Goal: Communication & Community: Participate in discussion

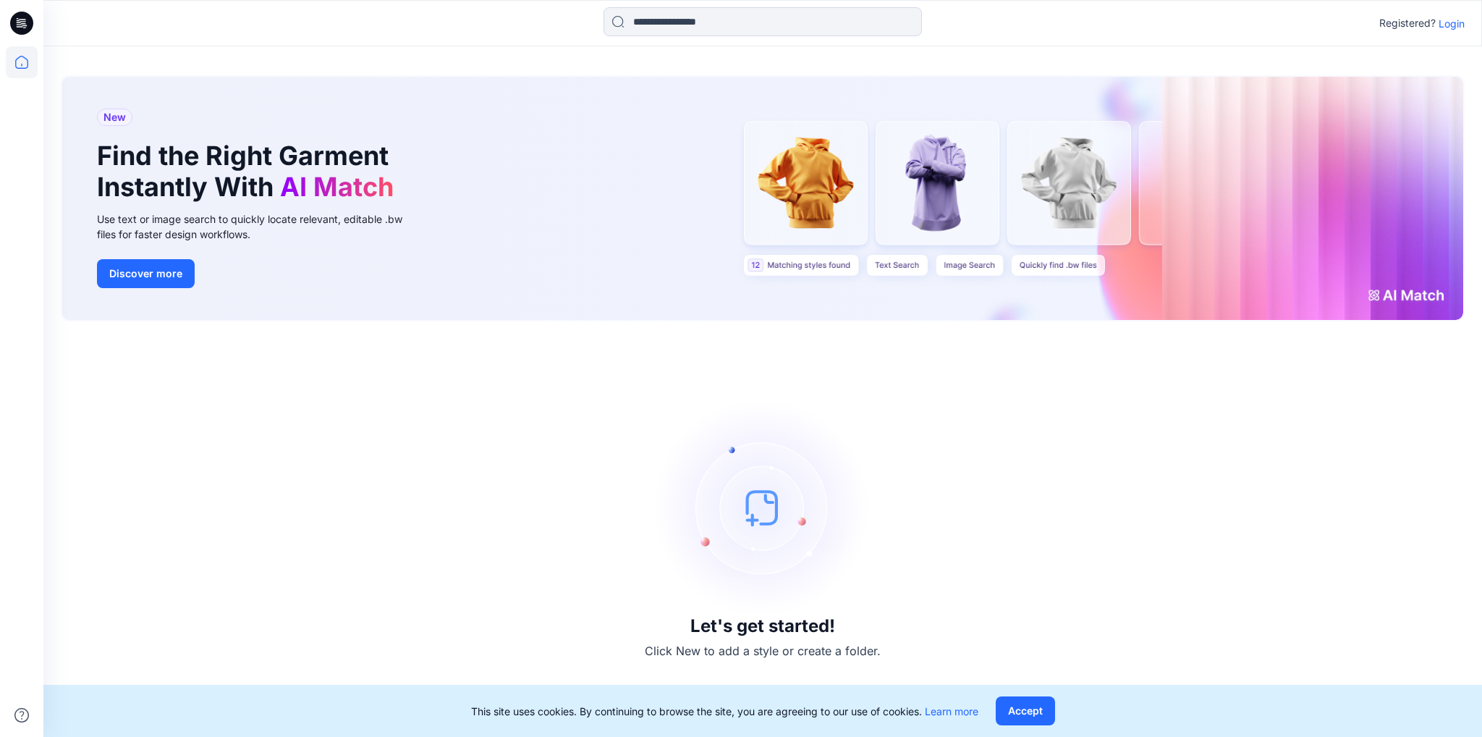
click at [1447, 27] on p "Login" at bounding box center [1452, 23] width 26 height 15
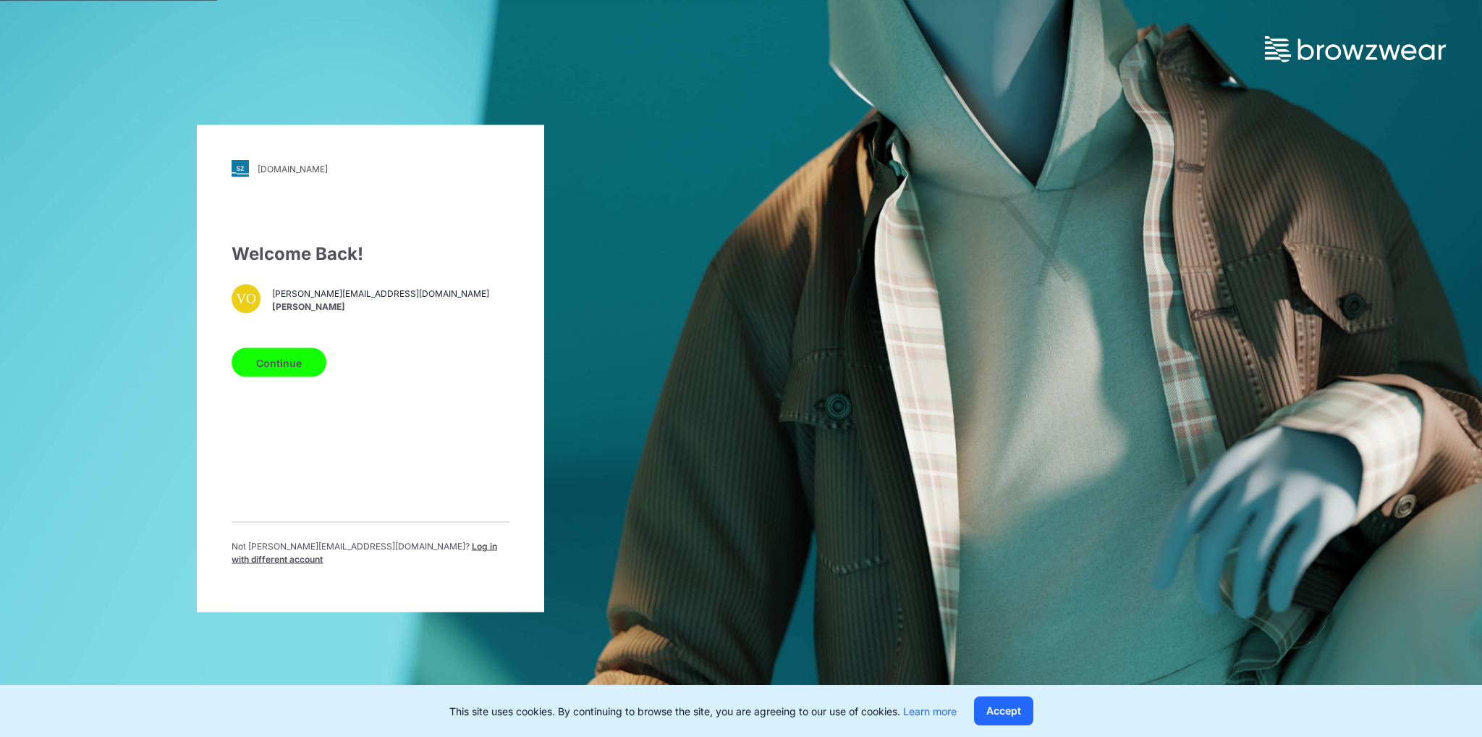
click at [258, 368] on button "Continue" at bounding box center [279, 362] width 95 height 29
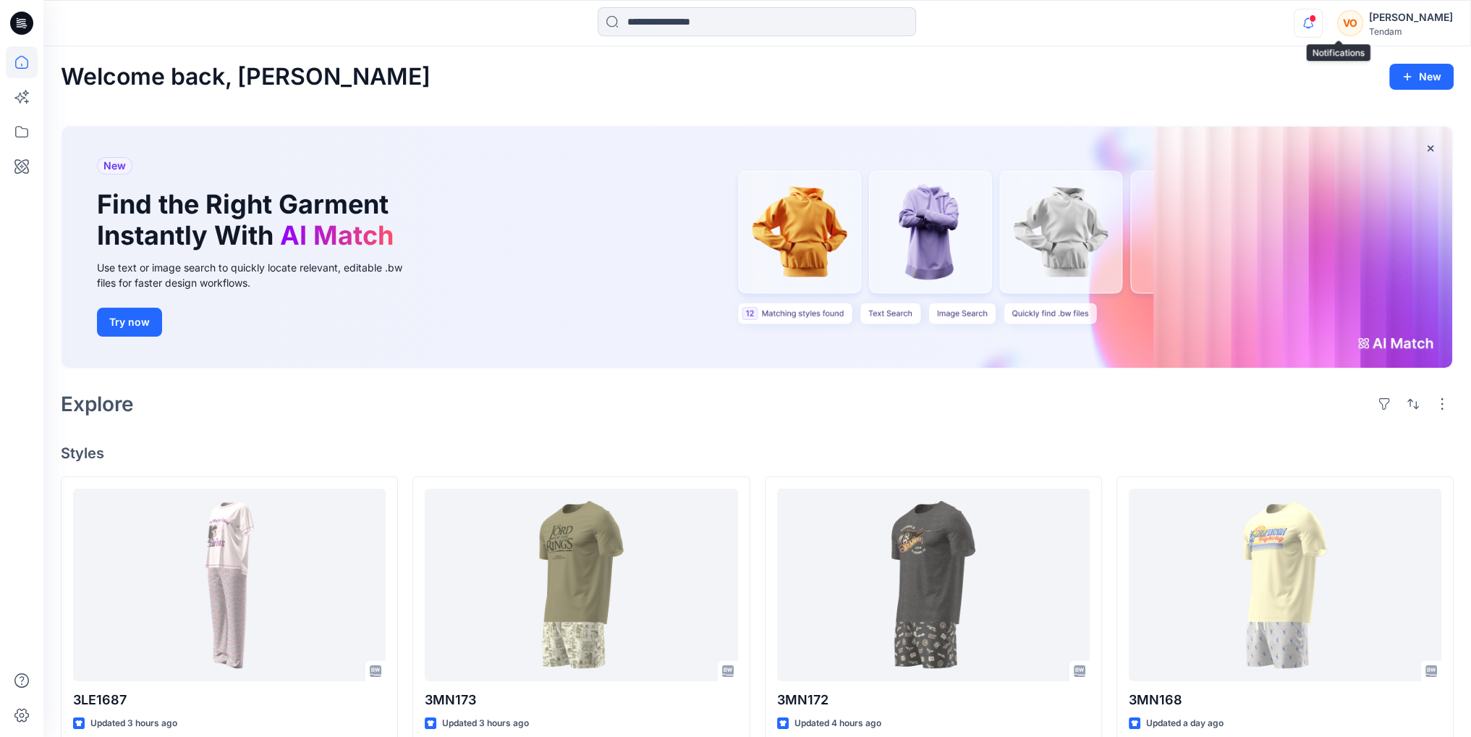
click at [1322, 28] on icon "button" at bounding box center [1308, 23] width 27 height 29
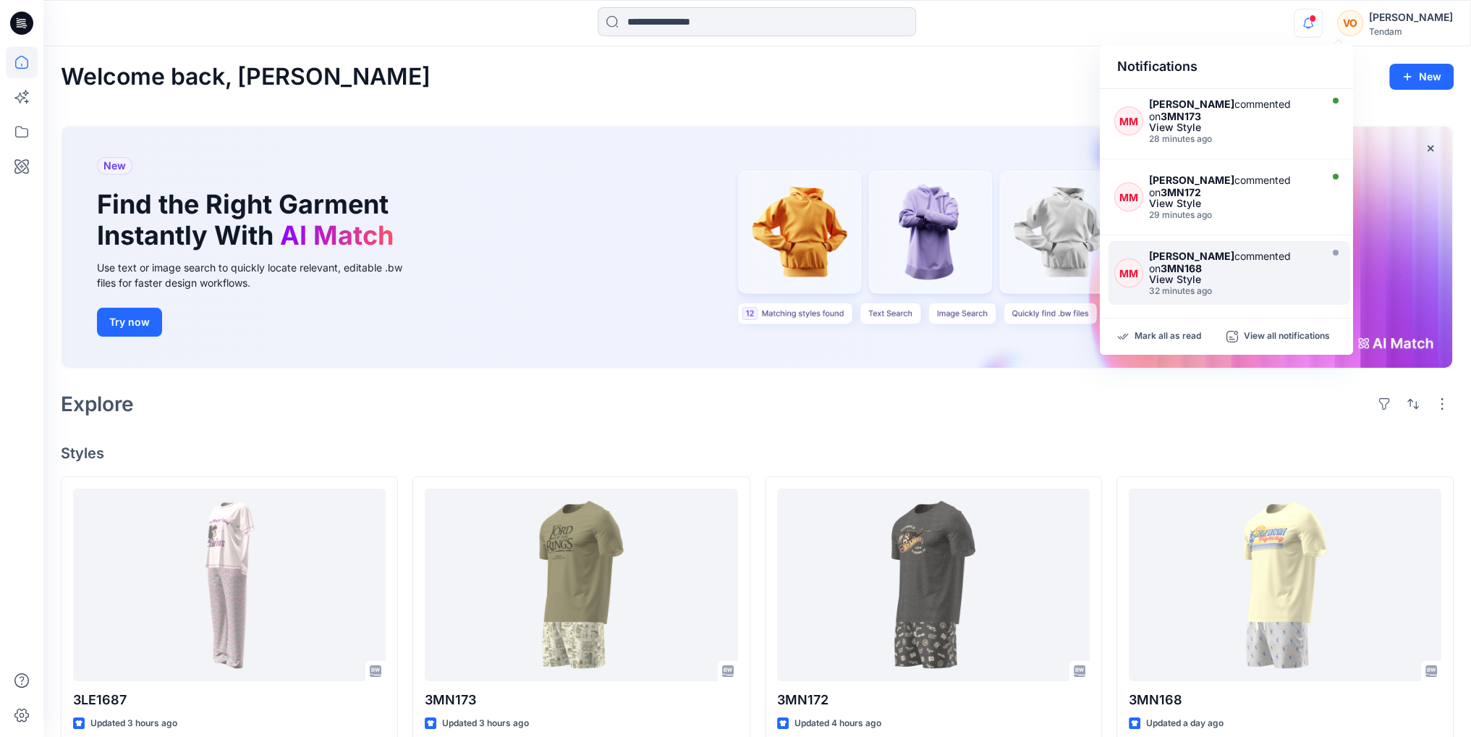
click at [1179, 255] on strong "[PERSON_NAME]" at bounding box center [1191, 256] width 85 height 12
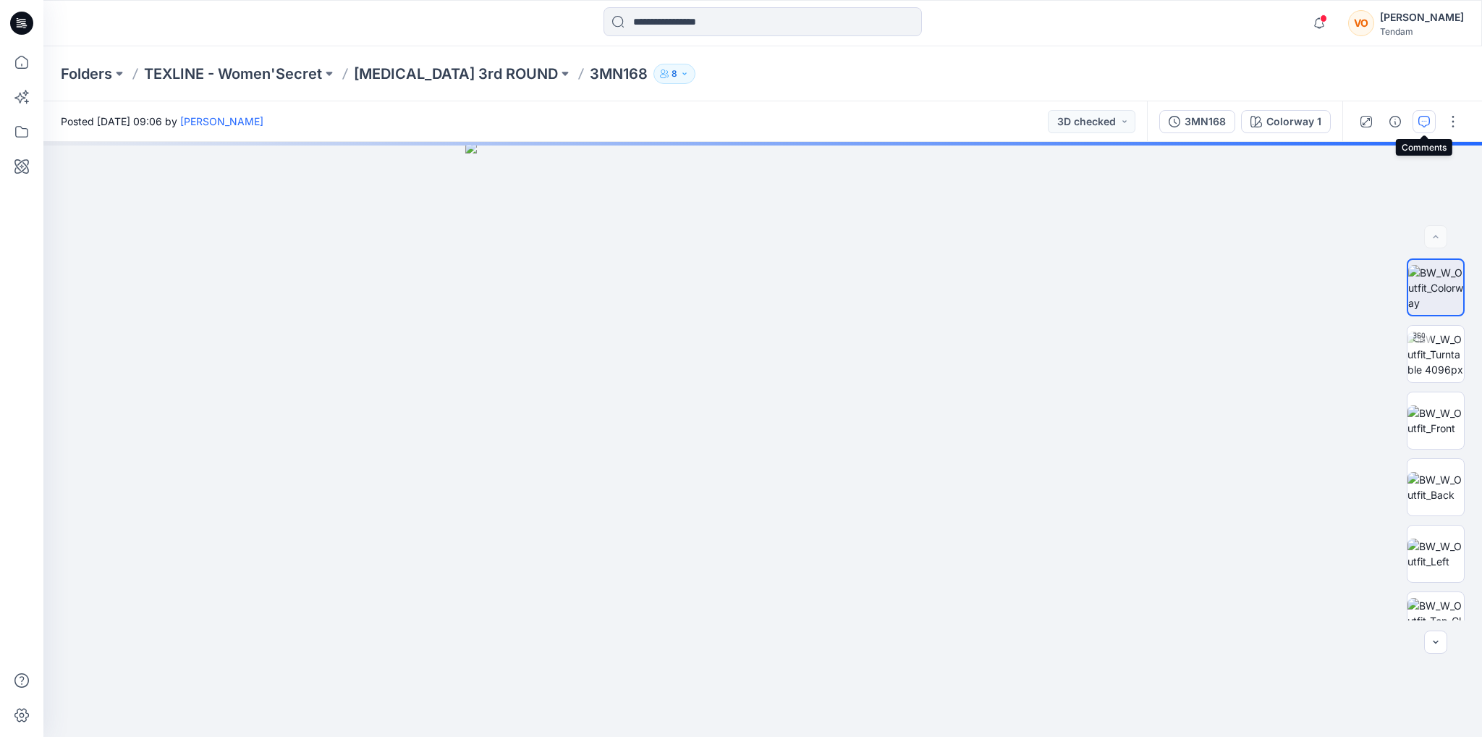
click at [1427, 119] on icon "button" at bounding box center [1424, 122] width 12 height 12
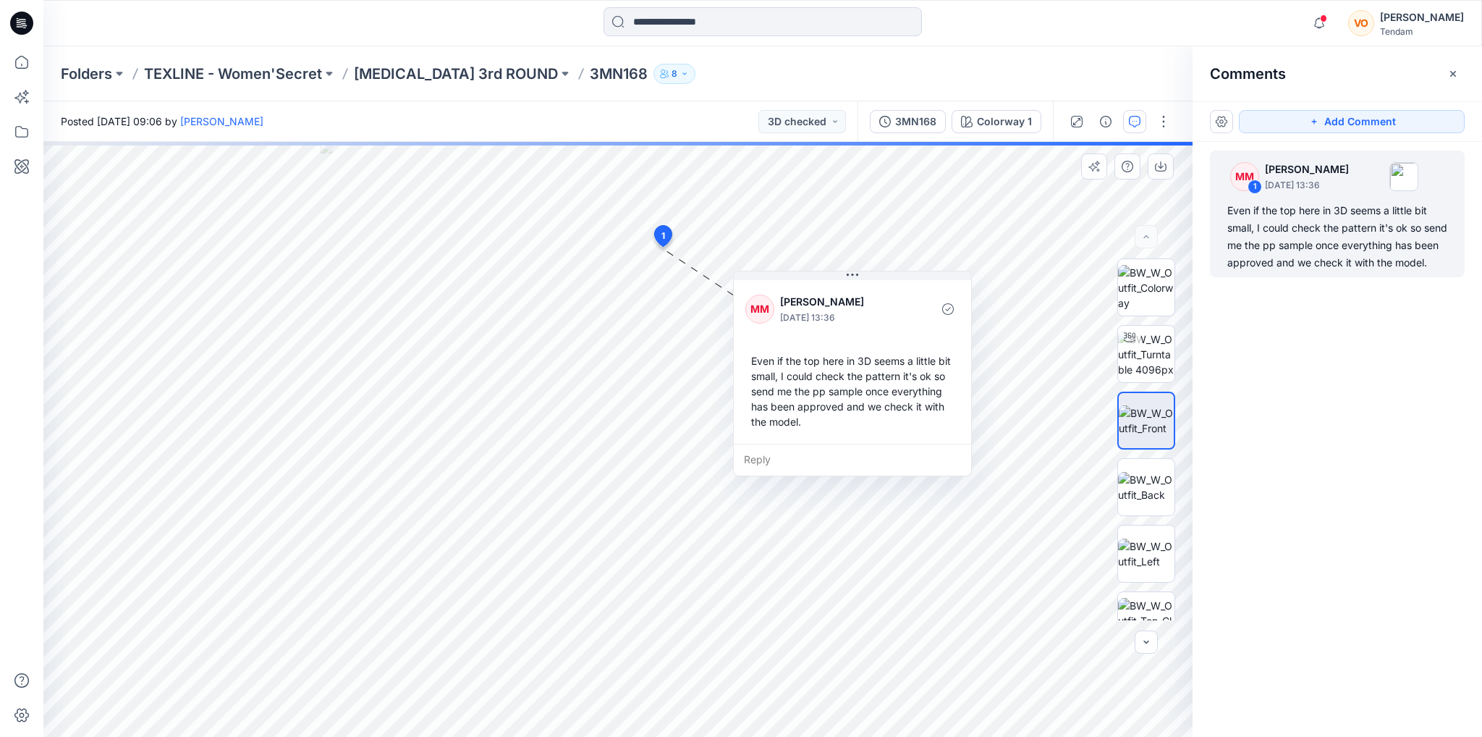
drag, startPoint x: 795, startPoint y: 273, endPoint x: 868, endPoint y: 287, distance: 75.2
click at [868, 287] on div "MM Marta Miquel October 07, 2025 13:36 Even if the top here in 3D seems a littl…" at bounding box center [852, 360] width 237 height 166
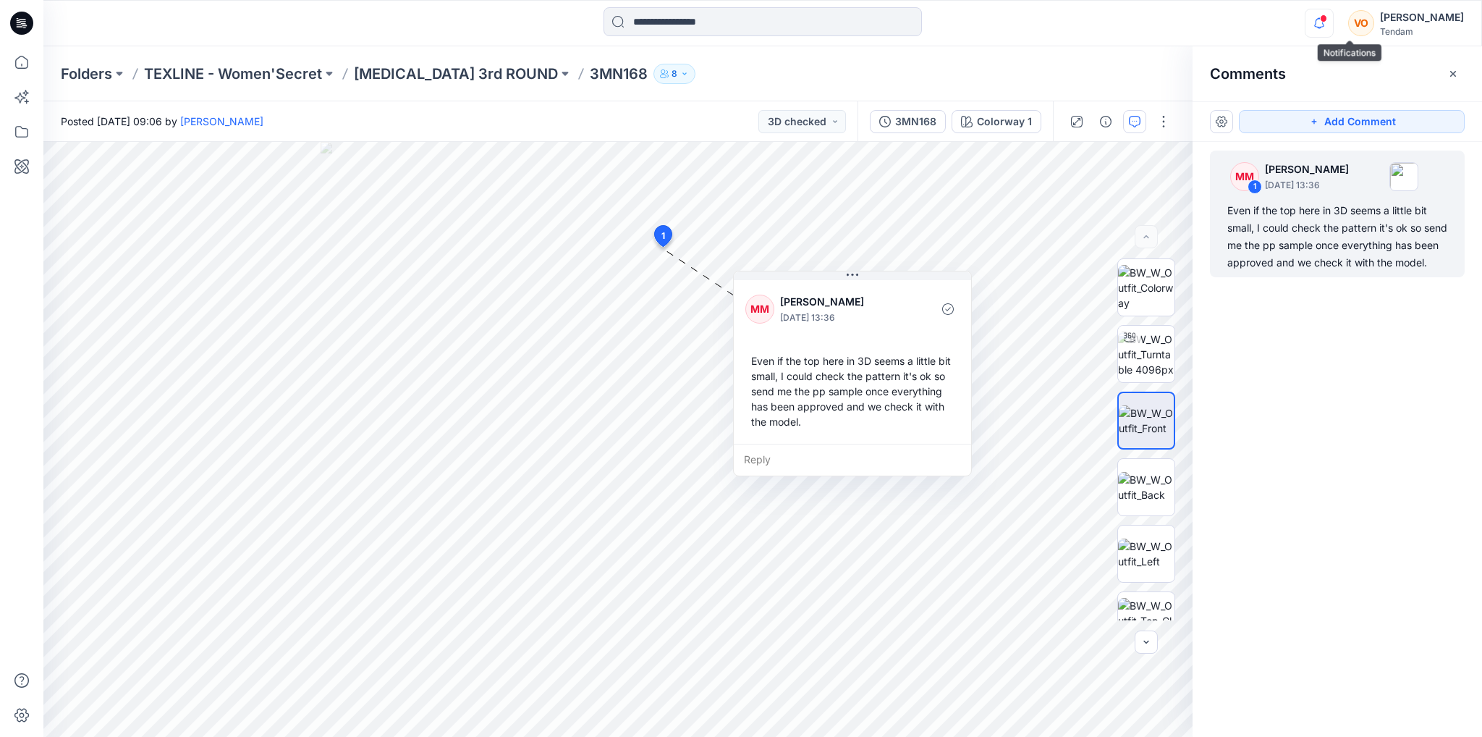
click at [1333, 24] on icon "button" at bounding box center [1318, 23] width 27 height 29
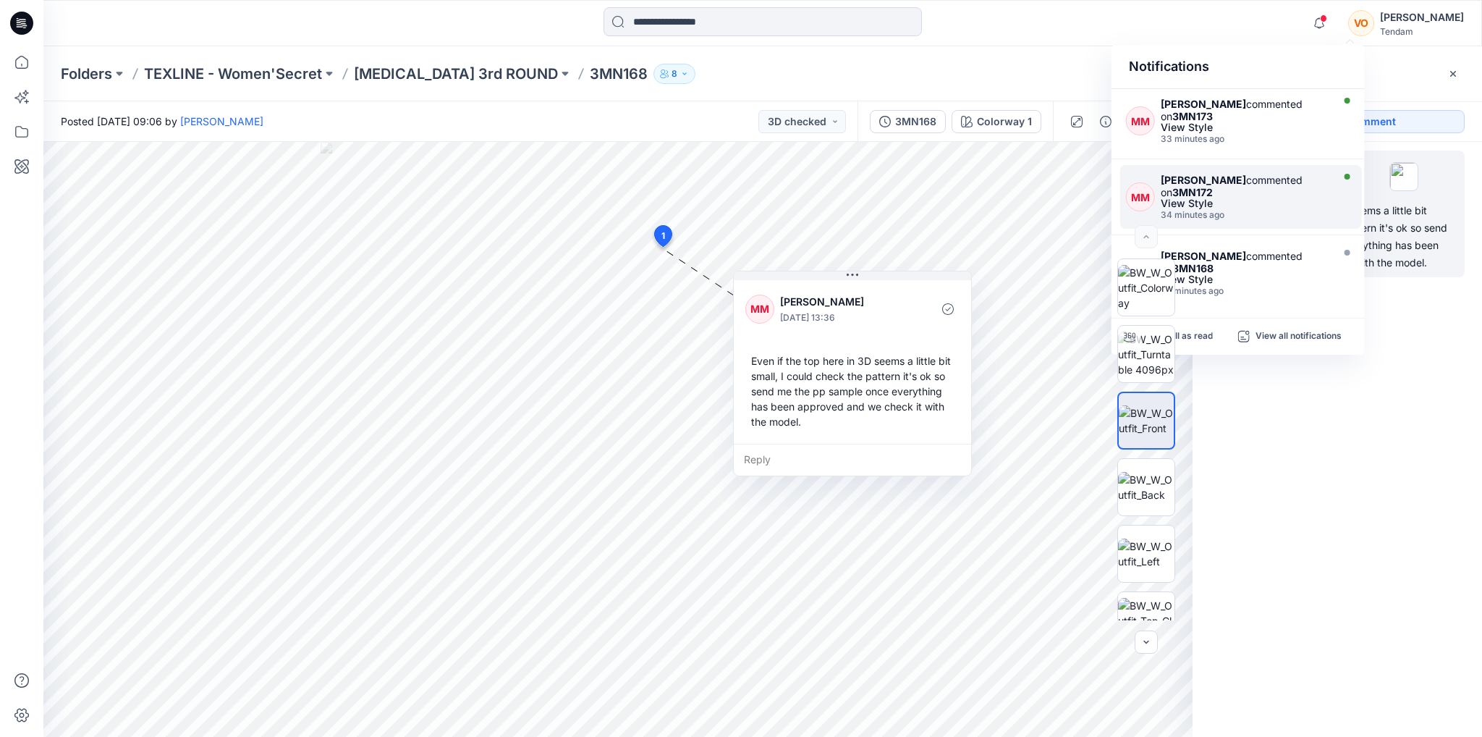
click at [1282, 192] on div "Marta Miquel commented on 3MN172" at bounding box center [1245, 186] width 168 height 25
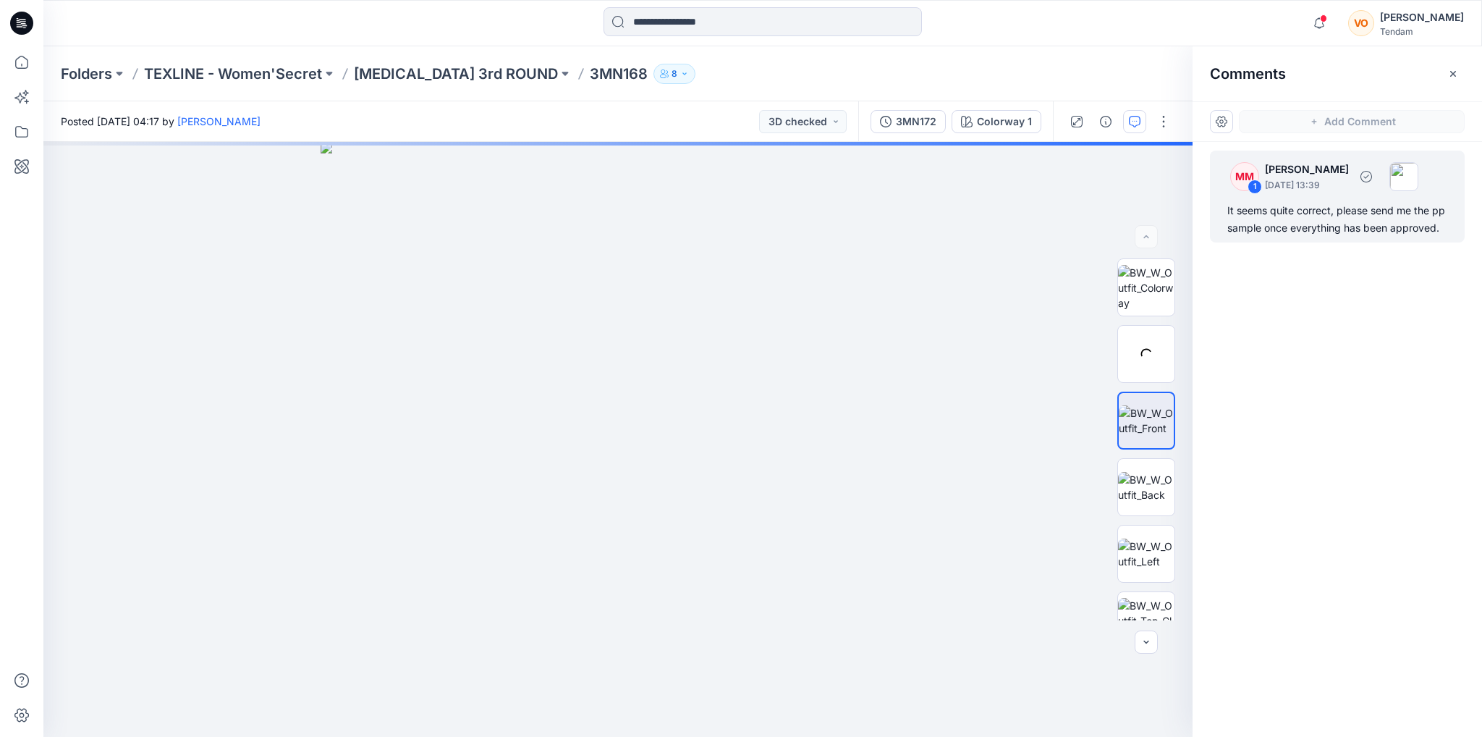
click at [1336, 186] on p "October 07, 2025 13:39" at bounding box center [1307, 185] width 84 height 14
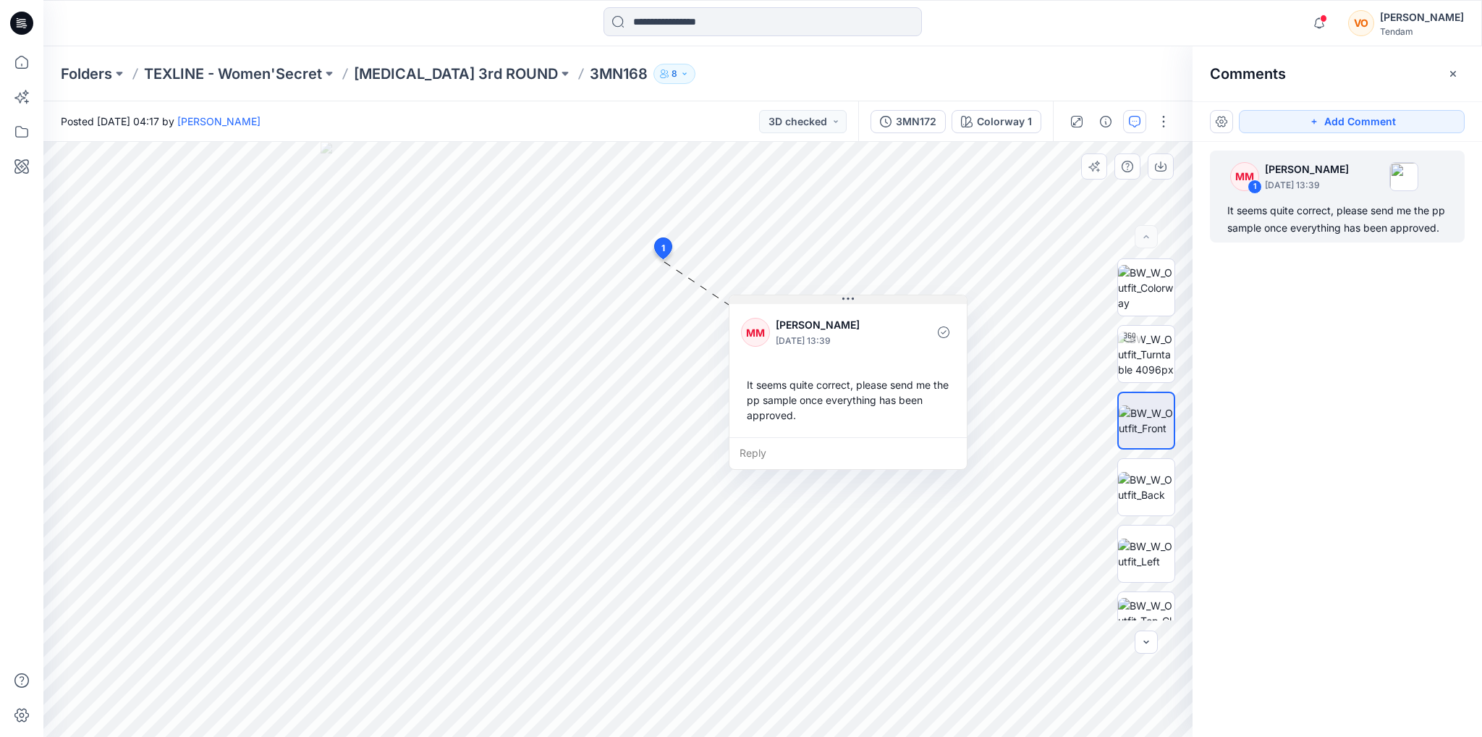
drag, startPoint x: 774, startPoint y: 279, endPoint x: 853, endPoint y: 304, distance: 82.6
click at [853, 304] on div "MM Marta Miquel October 07, 2025 13:39 It seems quite correct, please send me t…" at bounding box center [848, 382] width 239 height 175
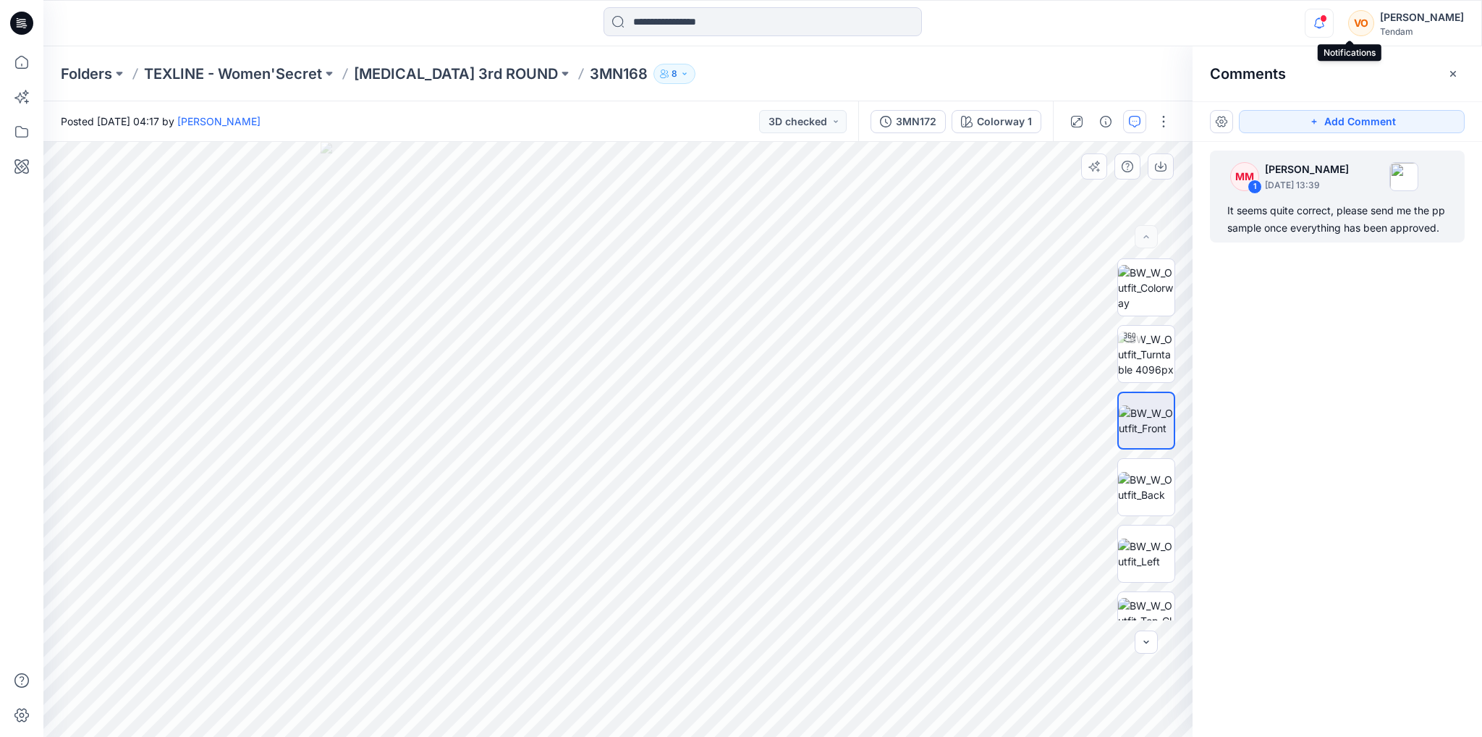
click at [1333, 27] on icon "button" at bounding box center [1318, 23] width 27 height 29
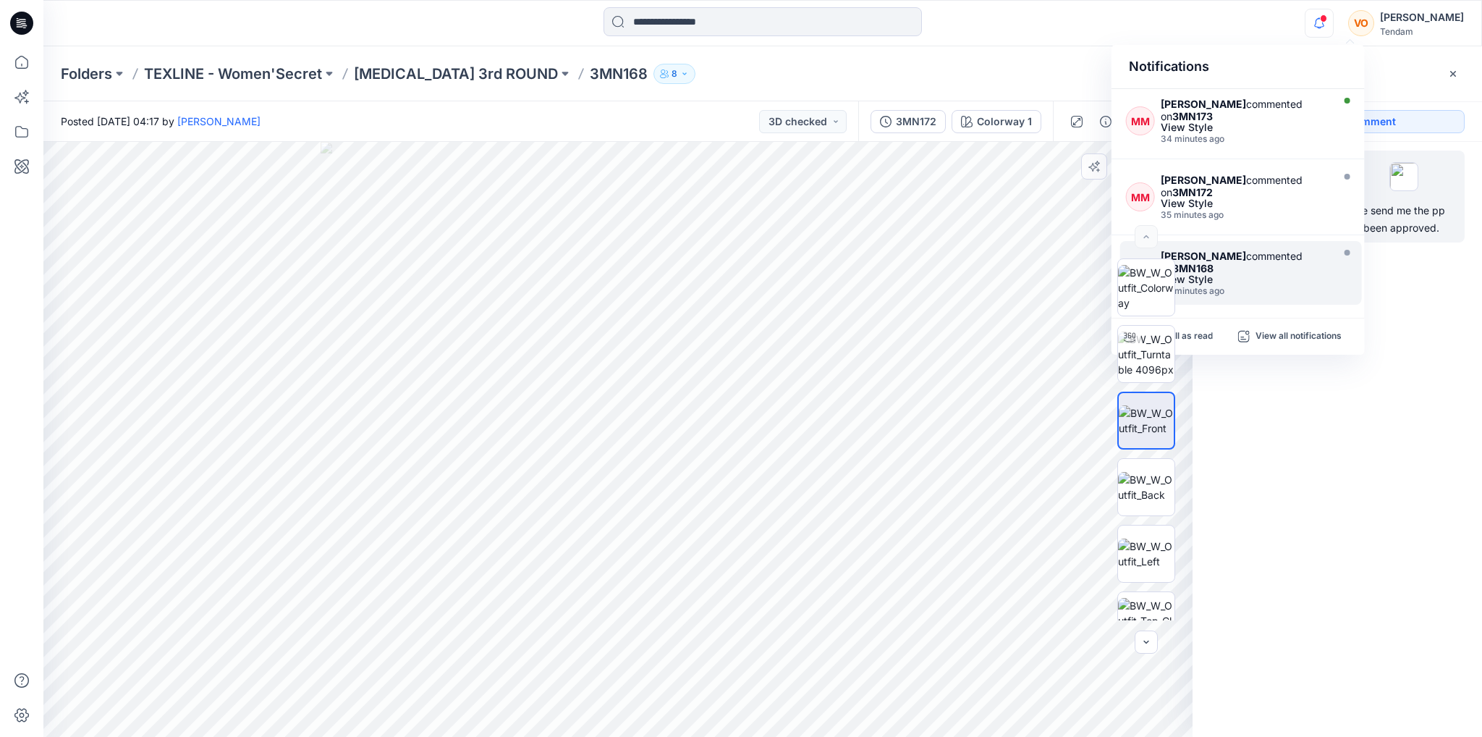
click at [1274, 260] on div "Marta Miquel commented on 3MN168" at bounding box center [1245, 262] width 168 height 25
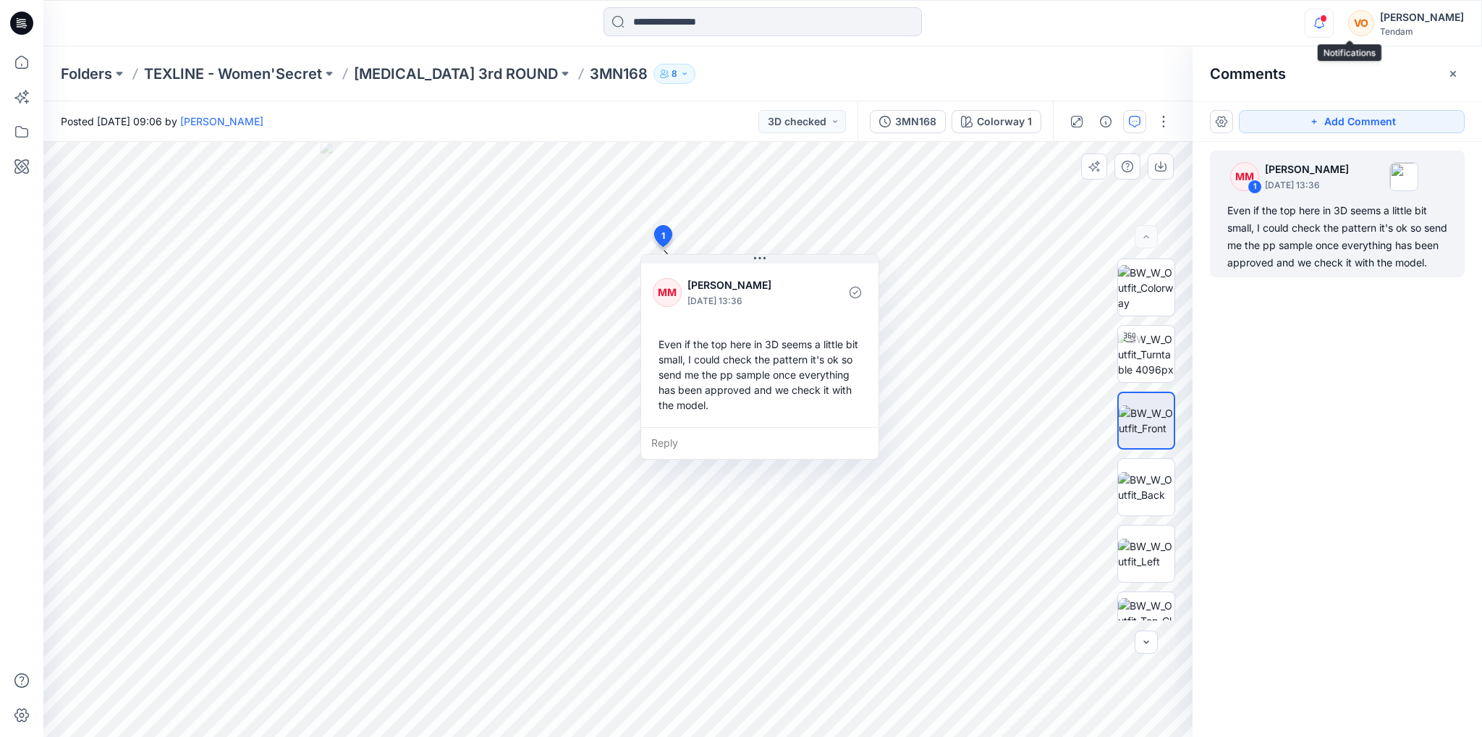
click at [1333, 30] on icon "button" at bounding box center [1318, 23] width 27 height 29
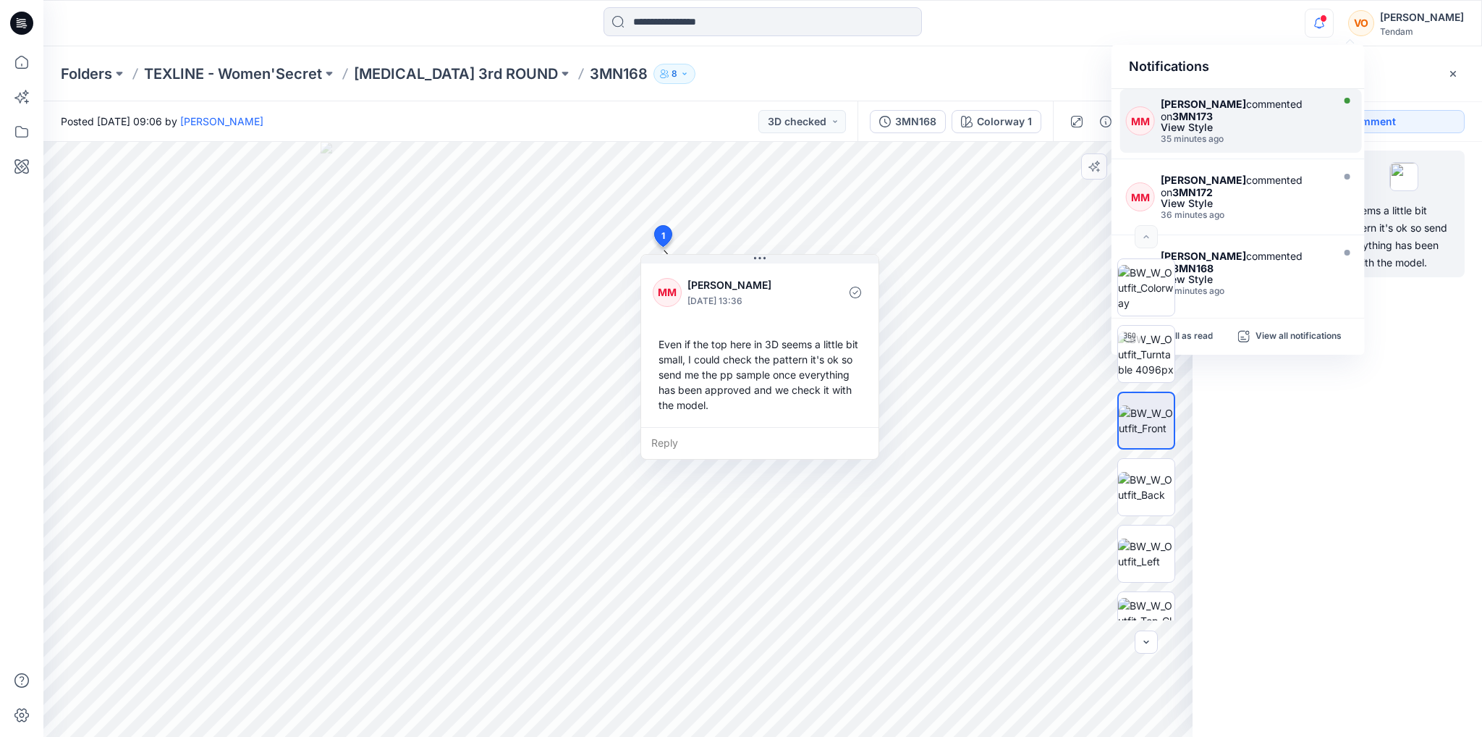
click at [1264, 113] on div "Marta Miquel commented on 3MN173" at bounding box center [1245, 110] width 168 height 25
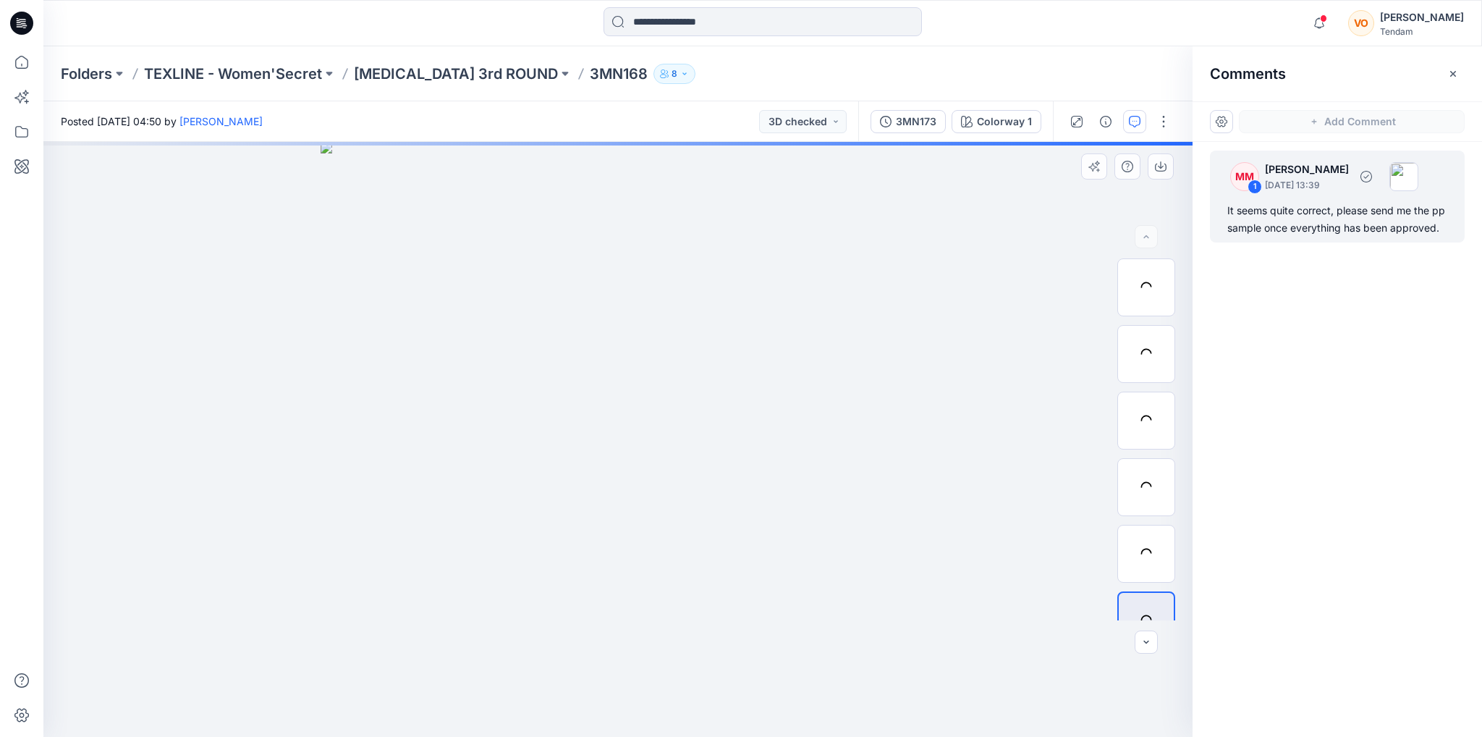
click at [1298, 222] on div "It seems quite correct, please send me the pp sample once everything has been a…" at bounding box center [1337, 219] width 220 height 35
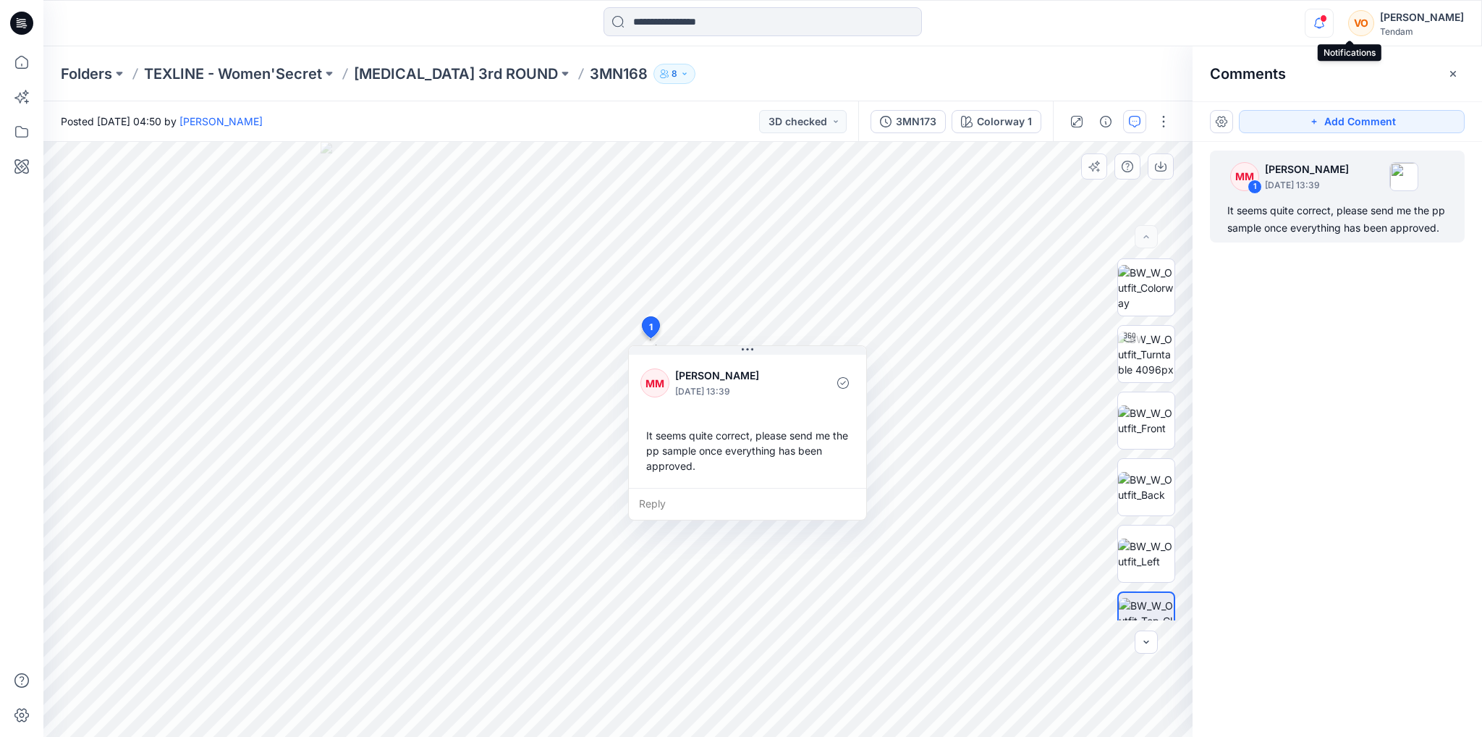
click at [1333, 26] on icon "button" at bounding box center [1318, 23] width 27 height 29
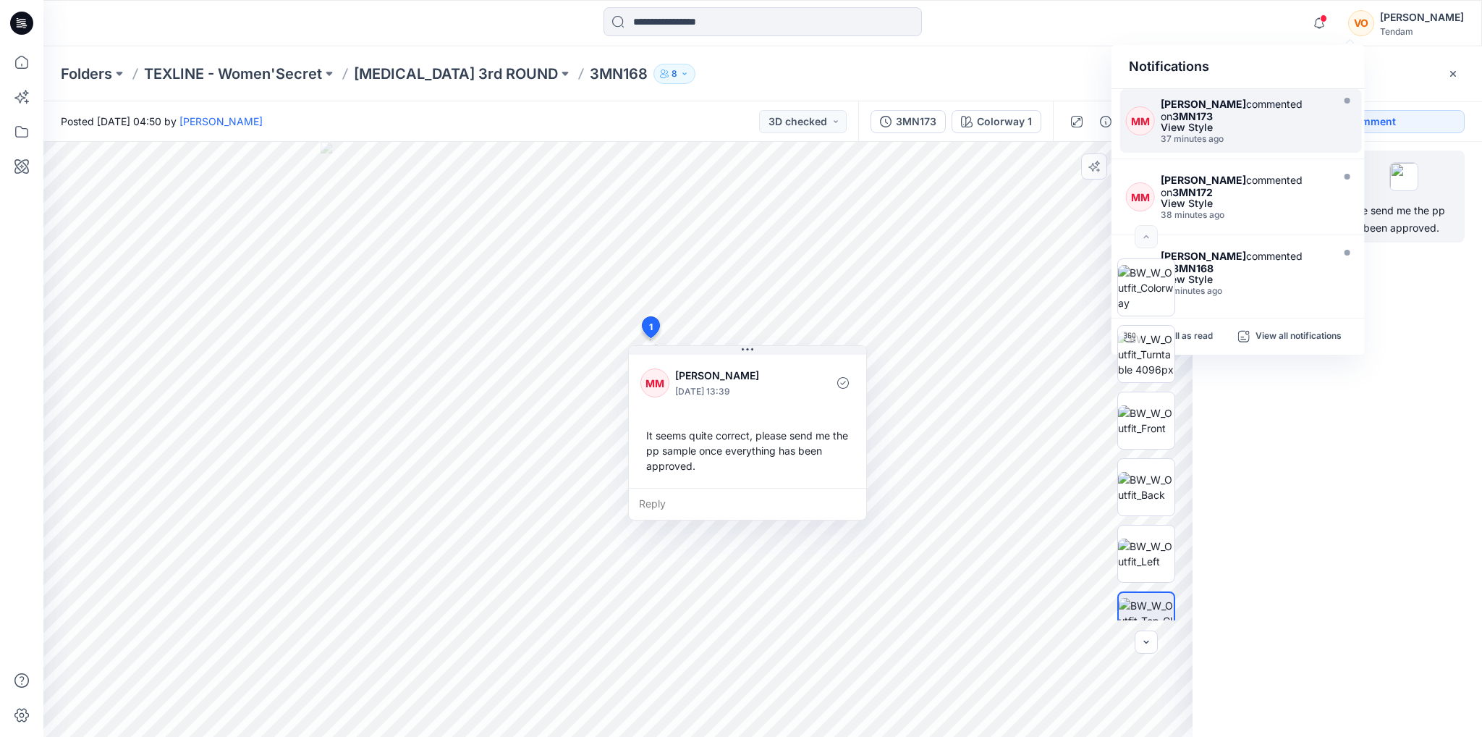
click at [1274, 138] on div "37 minutes ago" at bounding box center [1245, 139] width 168 height 10
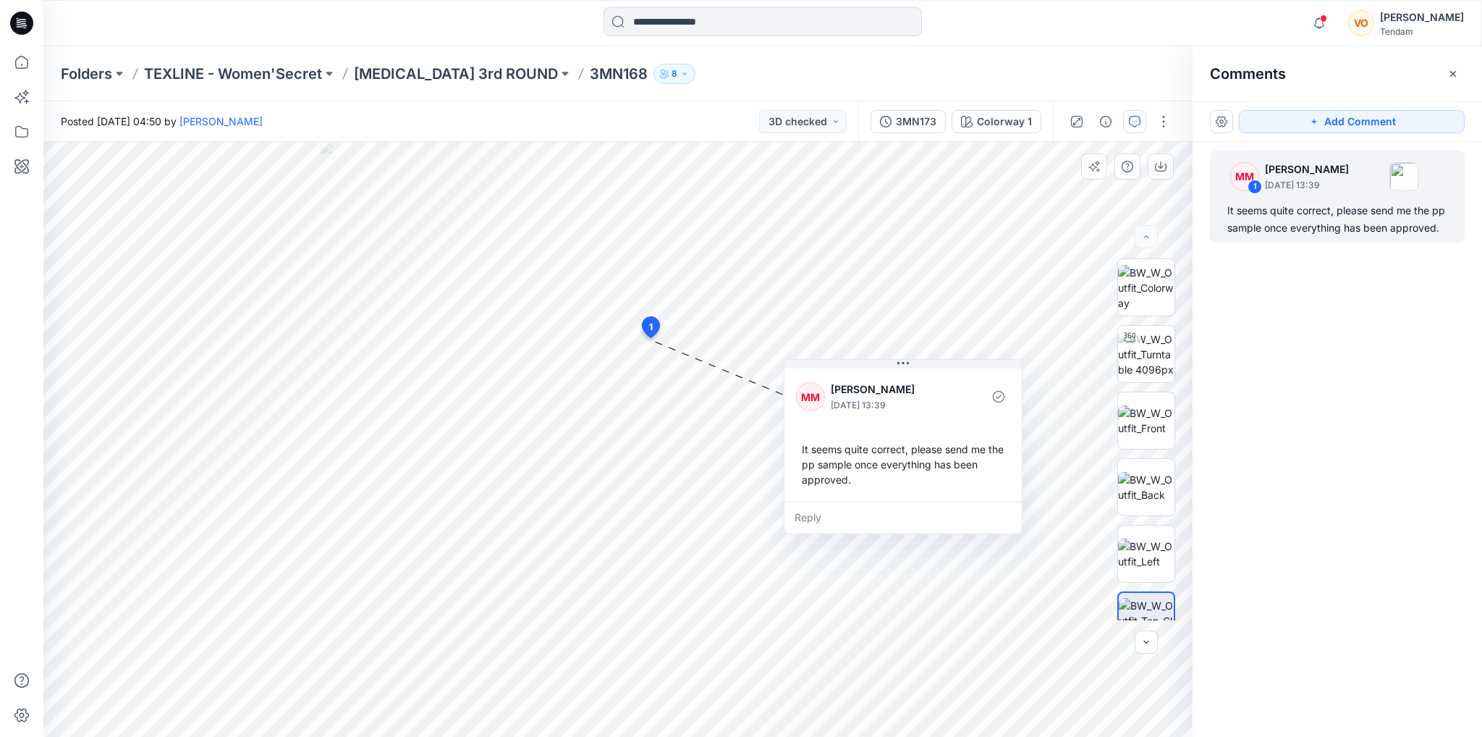
drag, startPoint x: 790, startPoint y: 360, endPoint x: 945, endPoint y: 374, distance: 156.2
click at [945, 374] on div "MM Marta Miquel October 07, 2025 13:39 It seems quite correct, please send me t…" at bounding box center [902, 433] width 237 height 136
click at [911, 119] on div "3MN173" at bounding box center [916, 122] width 41 height 16
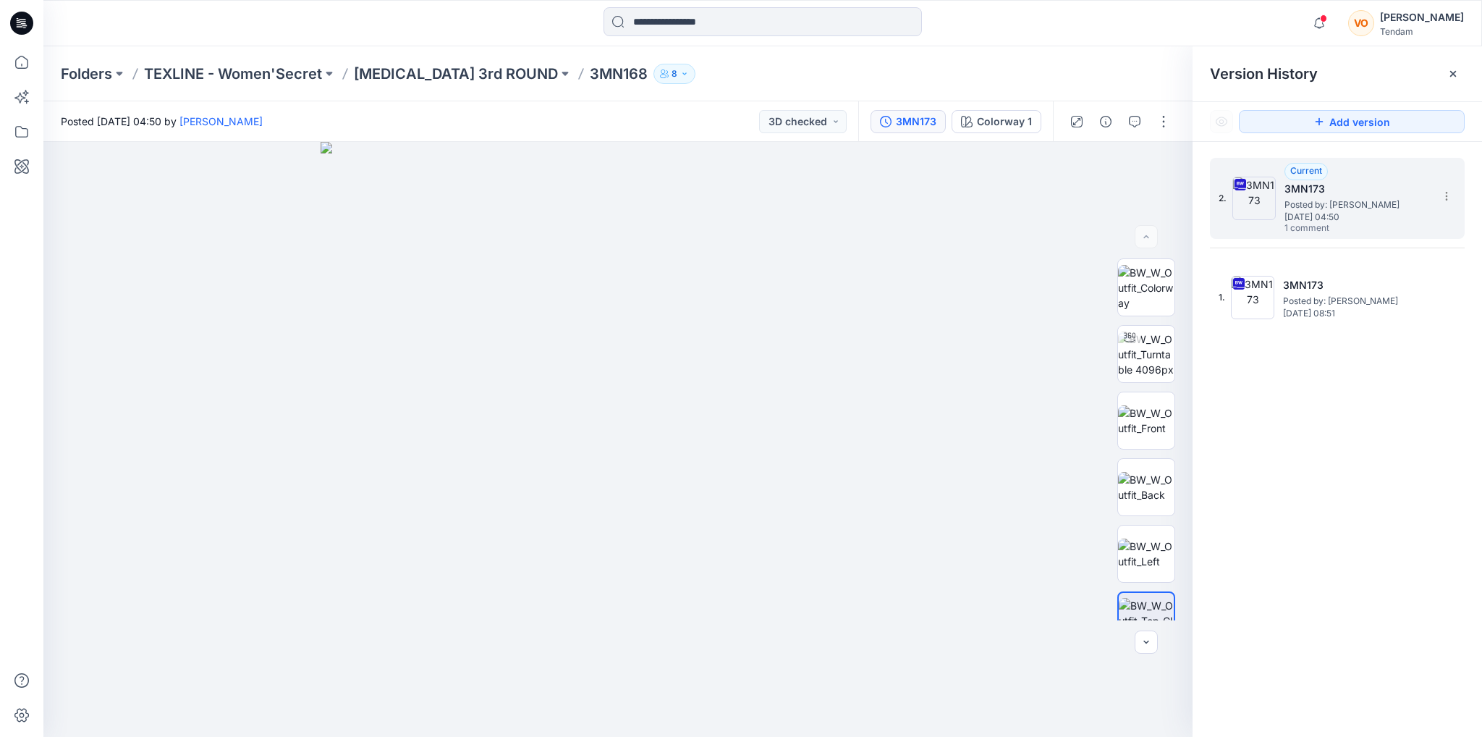
click at [1311, 207] on span "Posted by: [PERSON_NAME]" at bounding box center [1356, 205] width 145 height 14
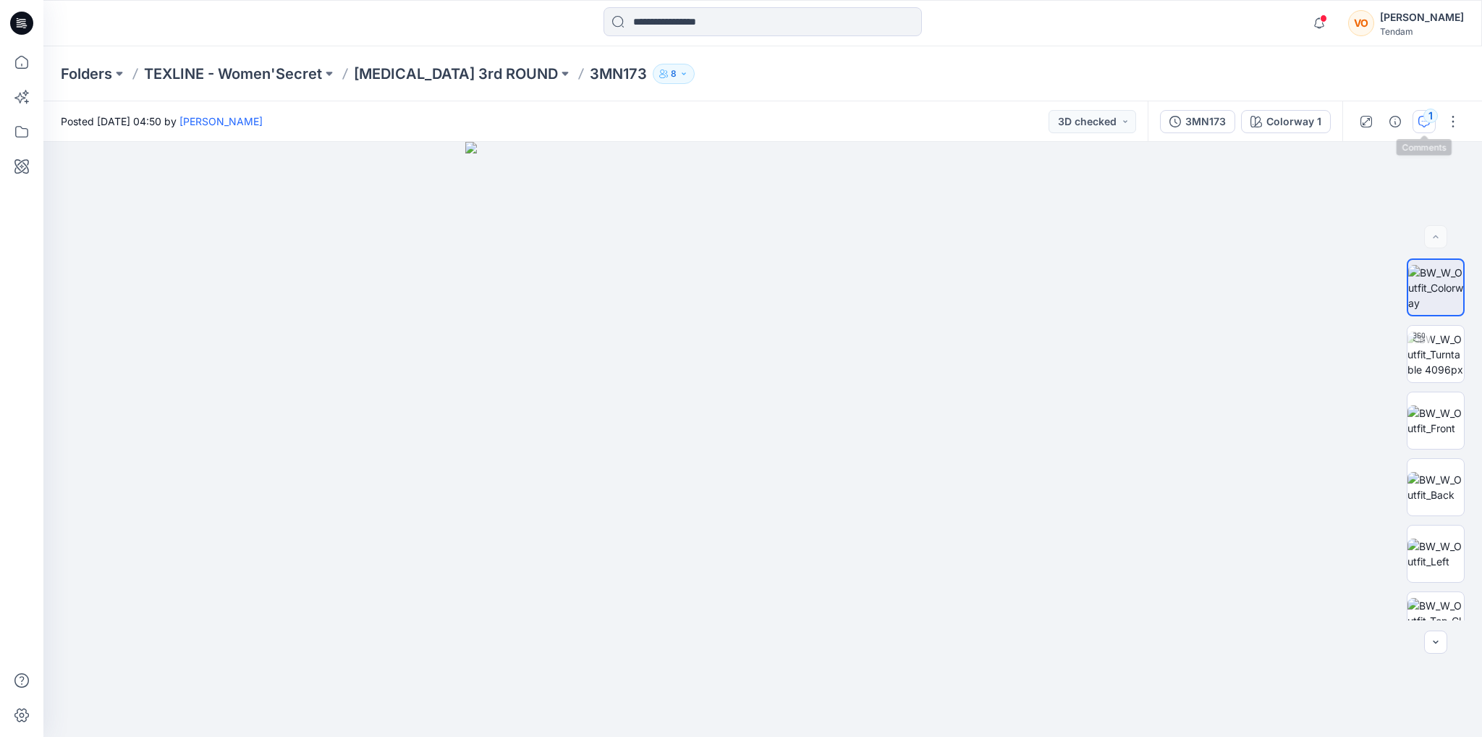
click at [1428, 122] on div "1" at bounding box center [1430, 116] width 14 height 14
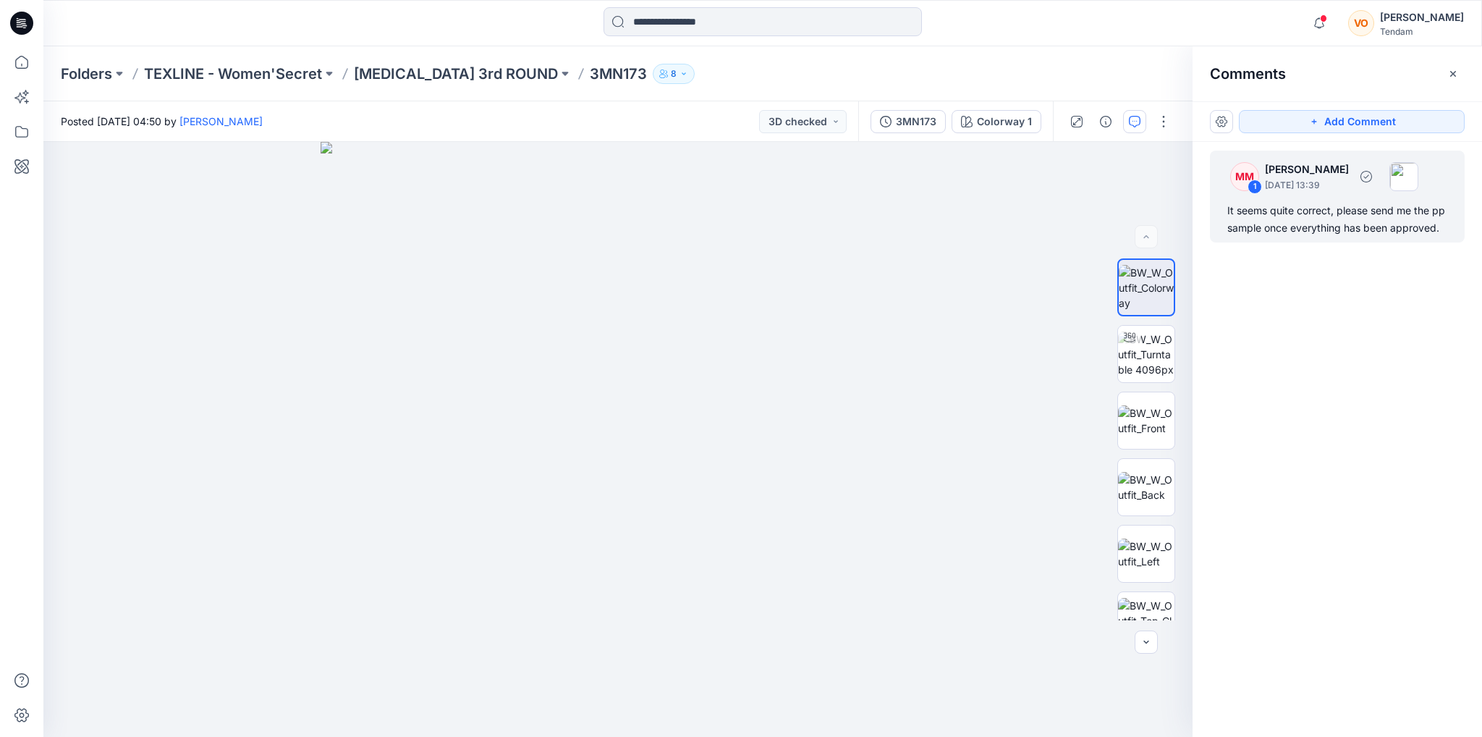
click at [1349, 189] on p "[DATE] 13:39" at bounding box center [1307, 185] width 84 height 14
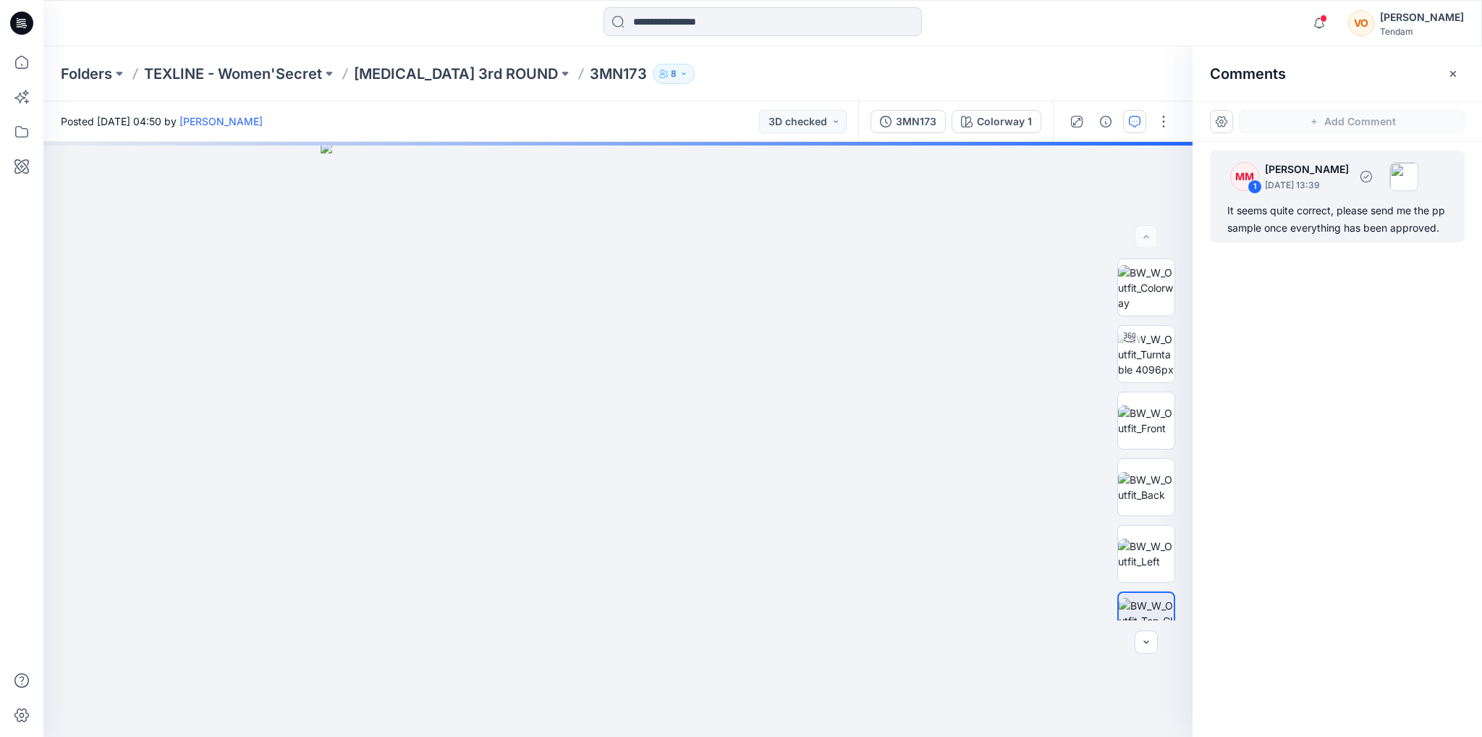
click at [1311, 204] on div "It seems quite correct, please send me the pp sample once everything has been a…" at bounding box center [1337, 219] width 220 height 35
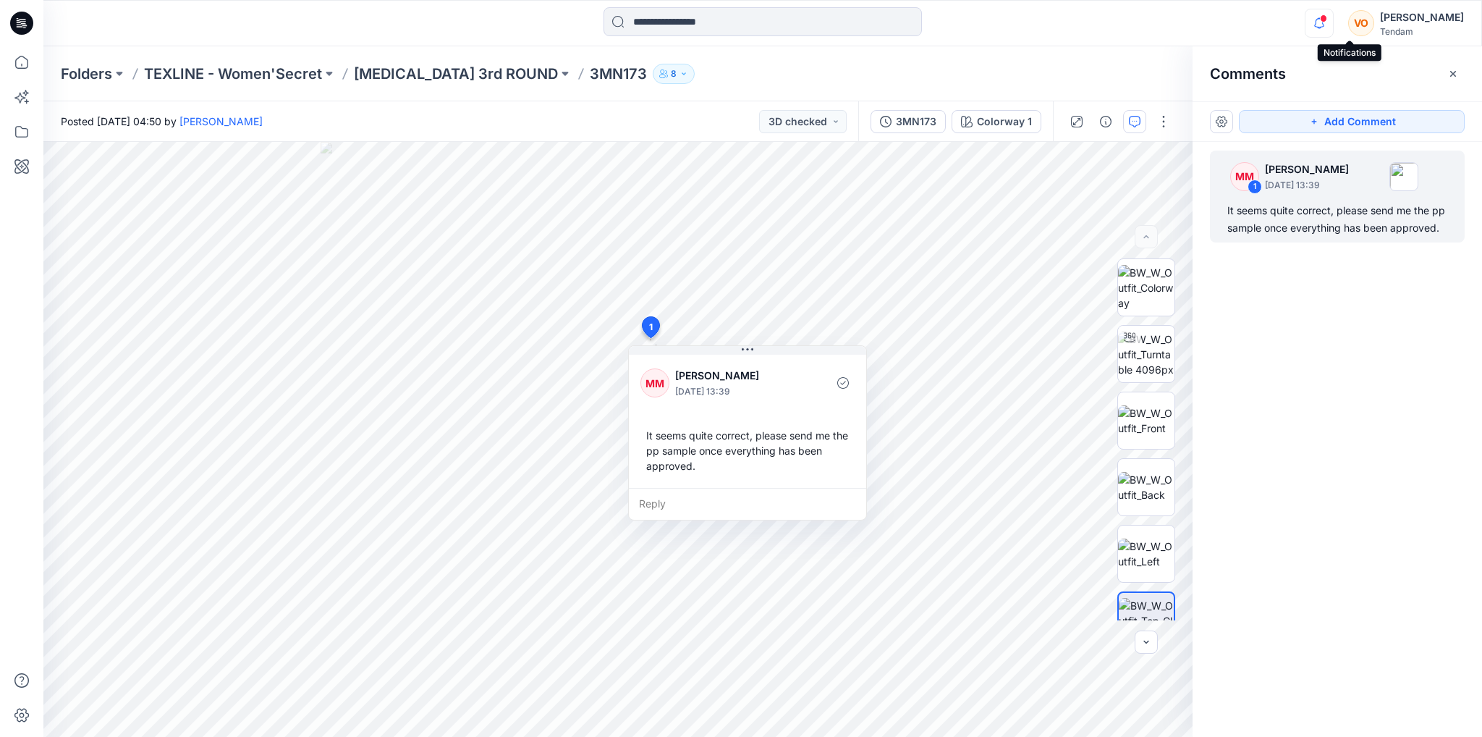
click at [1333, 25] on icon "button" at bounding box center [1318, 23] width 27 height 29
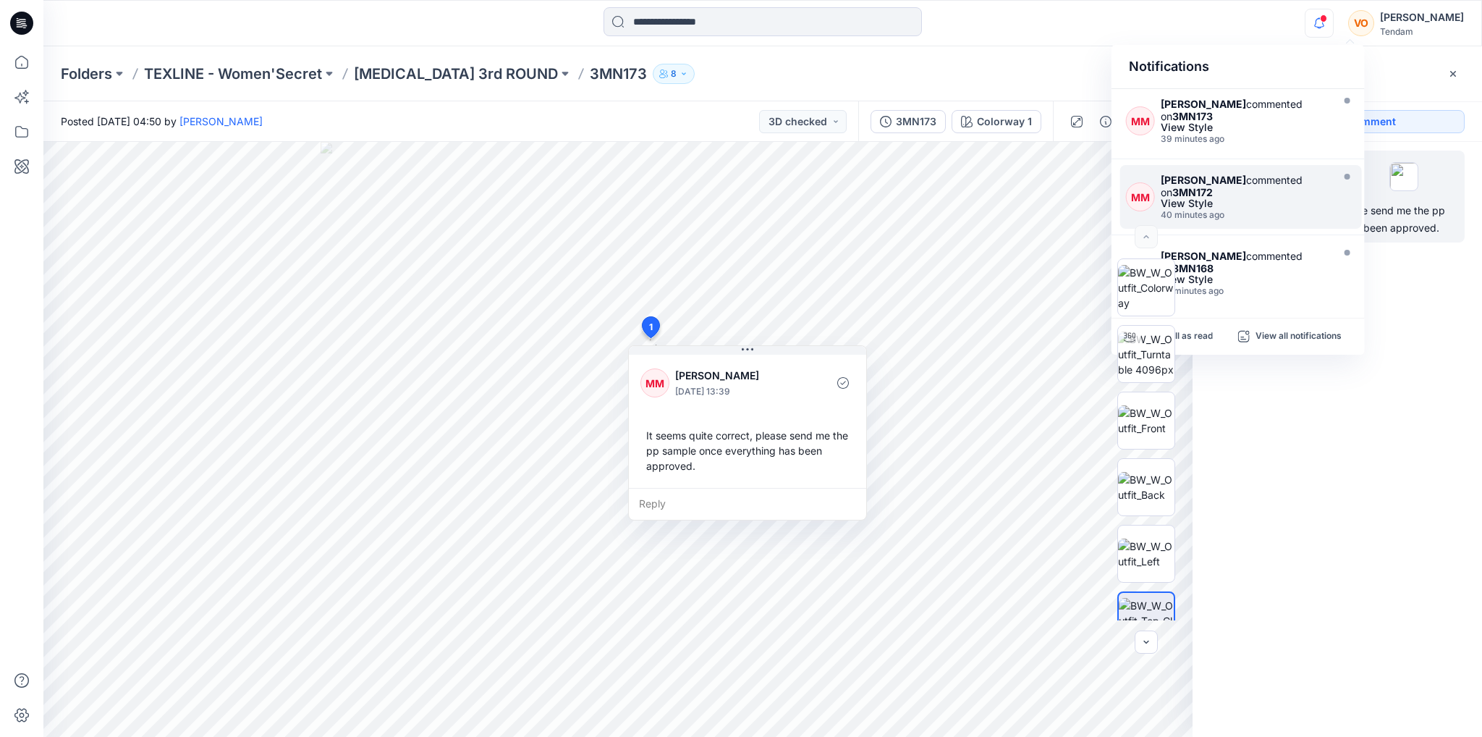
click at [1246, 202] on div "View Style" at bounding box center [1245, 203] width 168 height 10
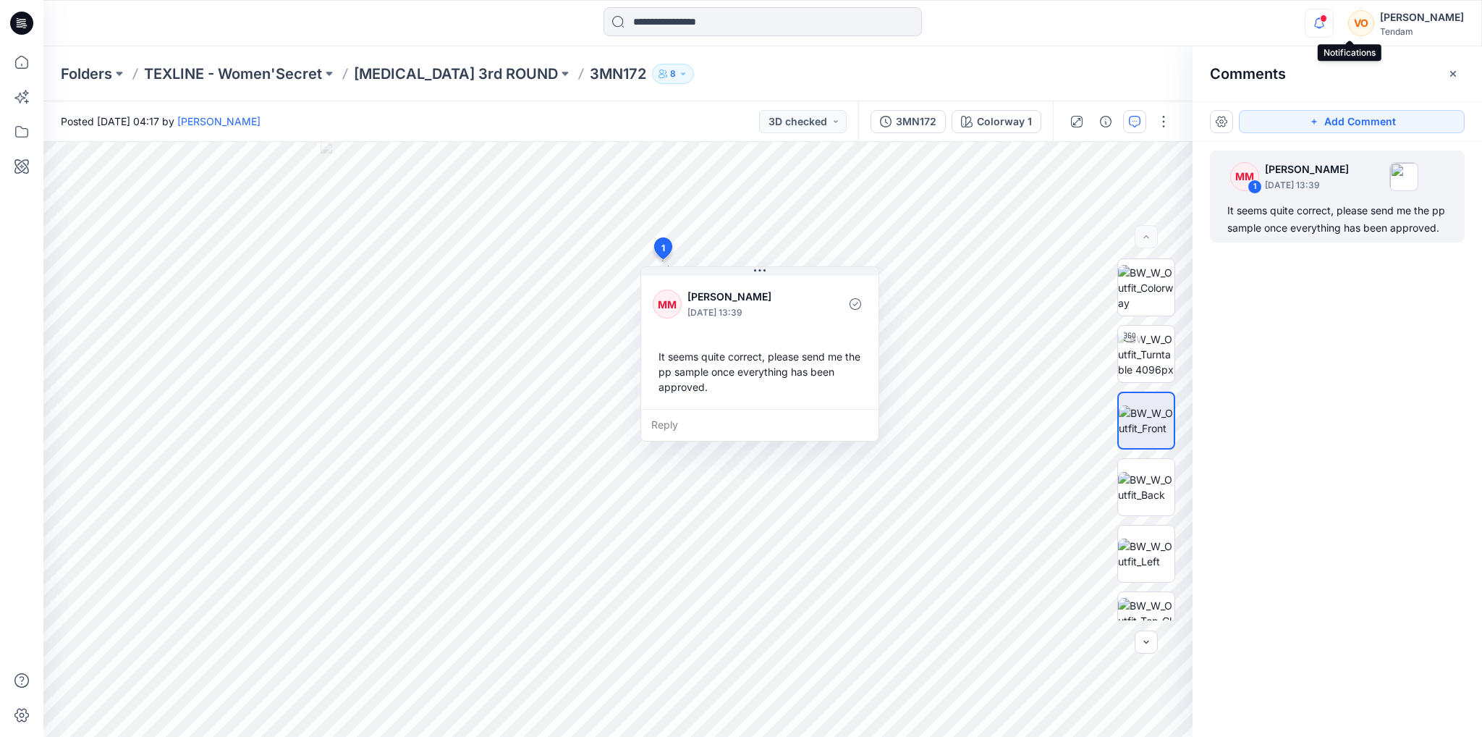
click at [1333, 17] on icon "button" at bounding box center [1318, 23] width 27 height 29
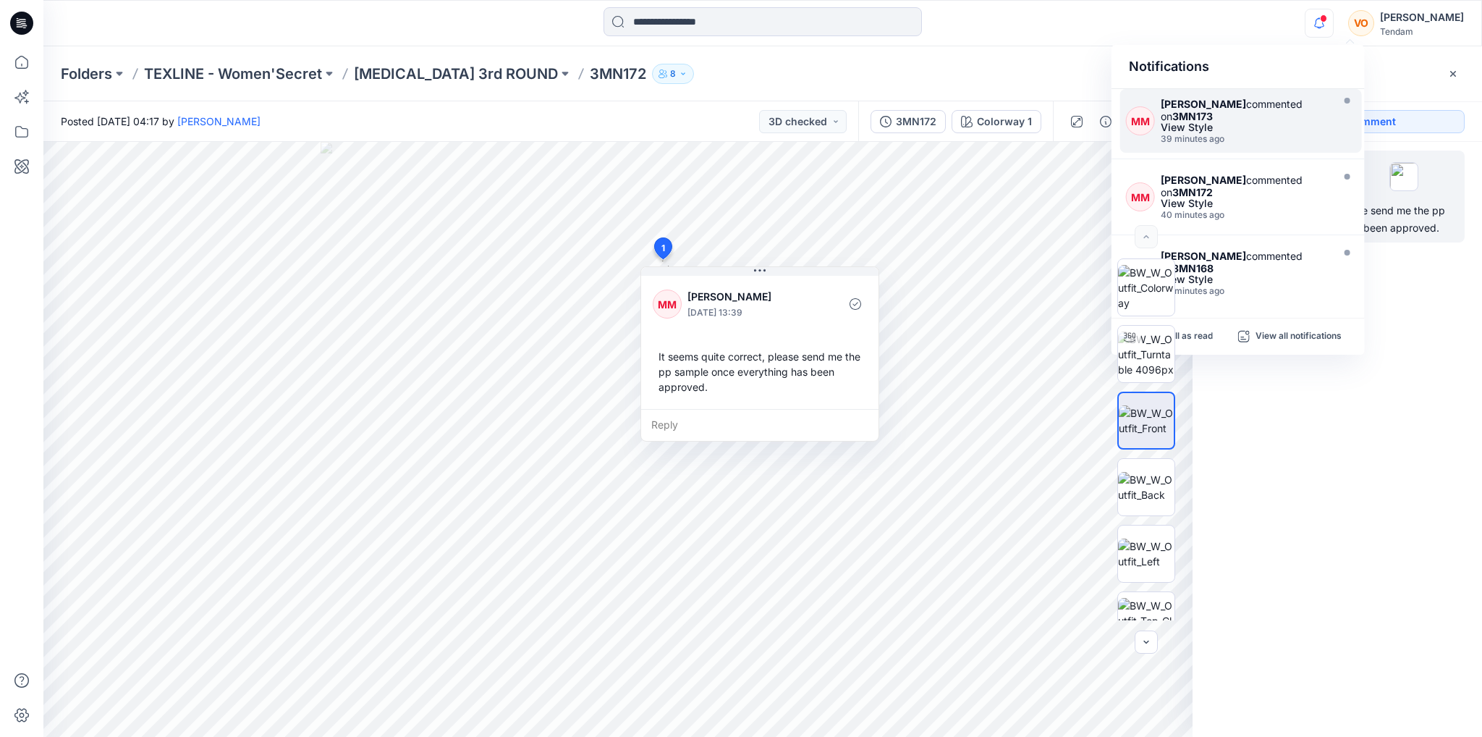
click at [1236, 113] on div "[PERSON_NAME] commented on 3MN173" at bounding box center [1245, 110] width 168 height 25
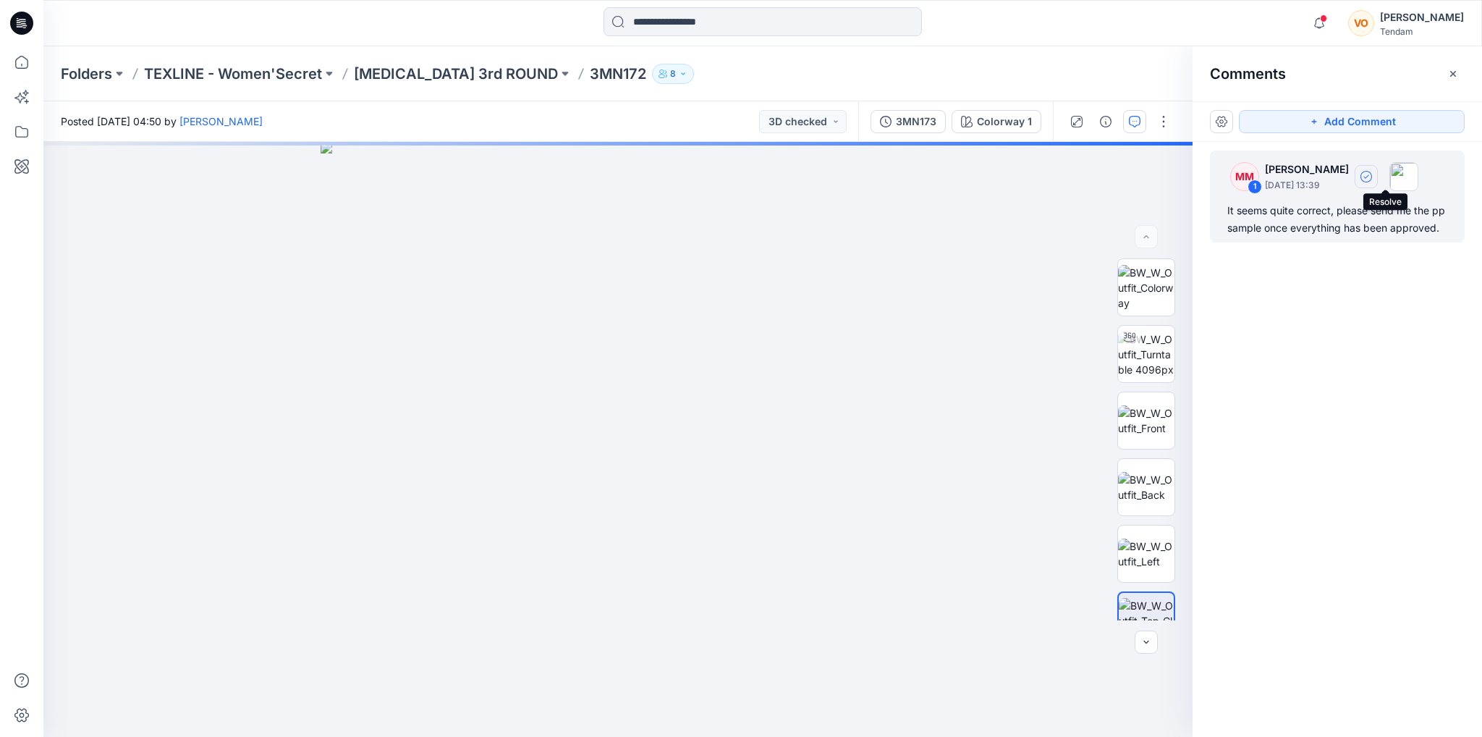
click at [1378, 183] on button "button" at bounding box center [1366, 176] width 23 height 23
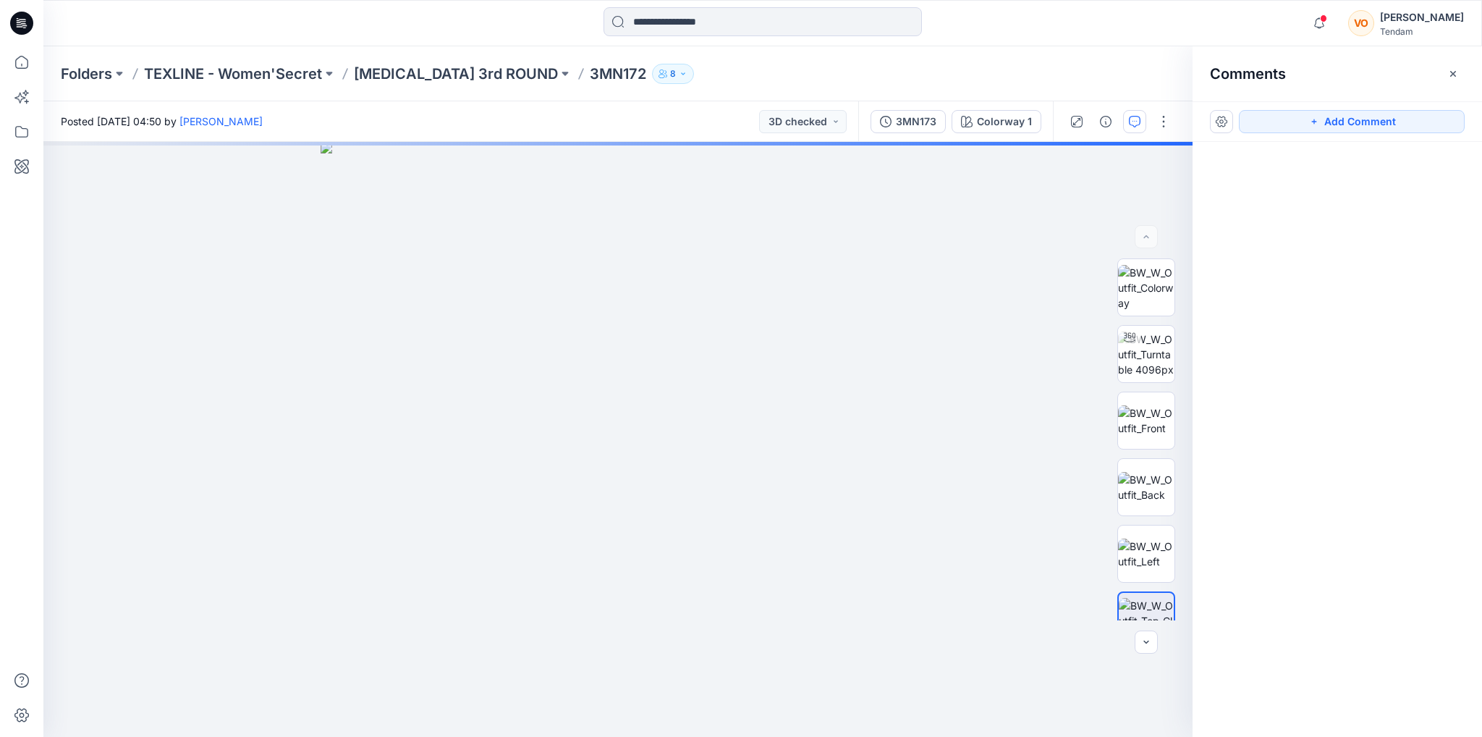
click at [1295, 218] on div at bounding box center [1337, 412] width 289 height 541
click at [1135, 121] on icon "button" at bounding box center [1135, 122] width 12 height 12
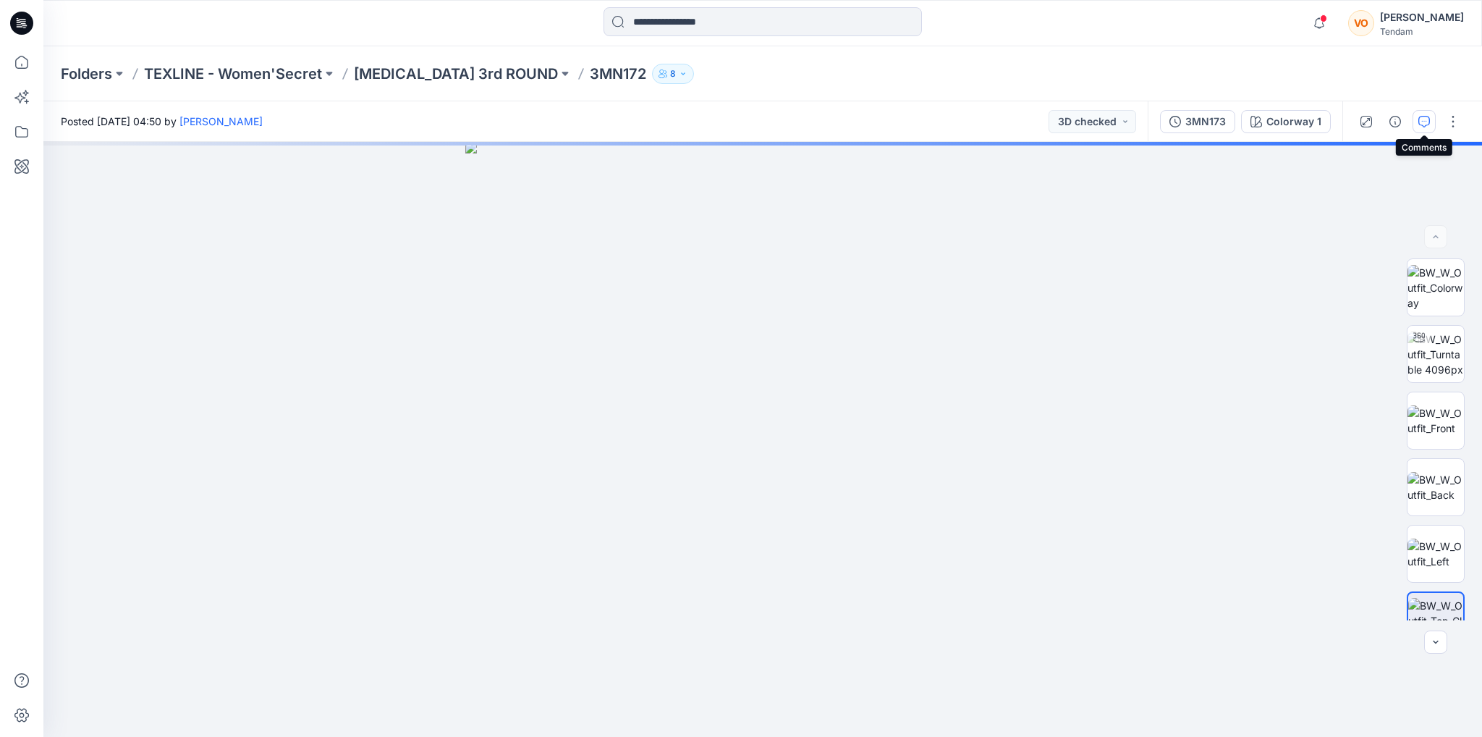
click at [1423, 122] on icon "button" at bounding box center [1424, 122] width 12 height 12
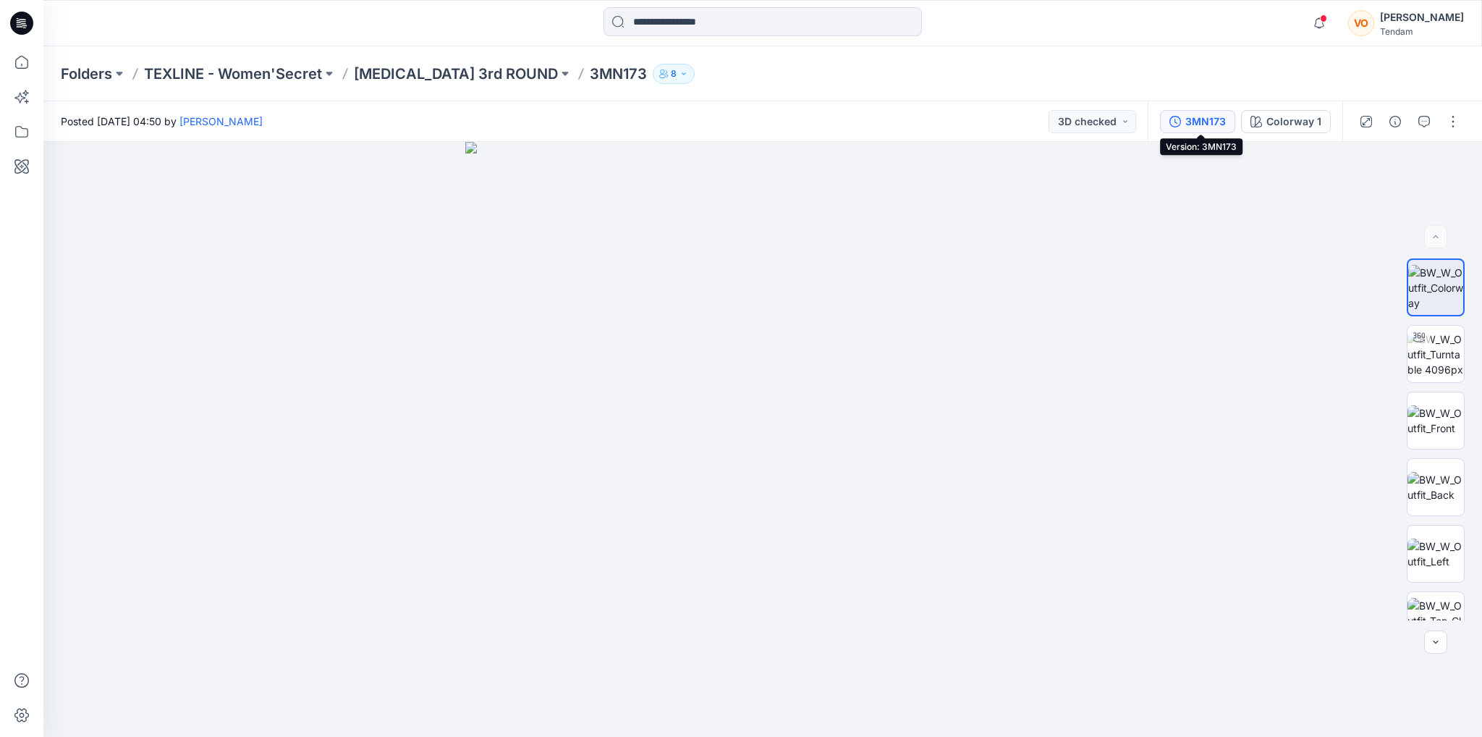
click at [1202, 120] on div "3MN173" at bounding box center [1205, 122] width 41 height 16
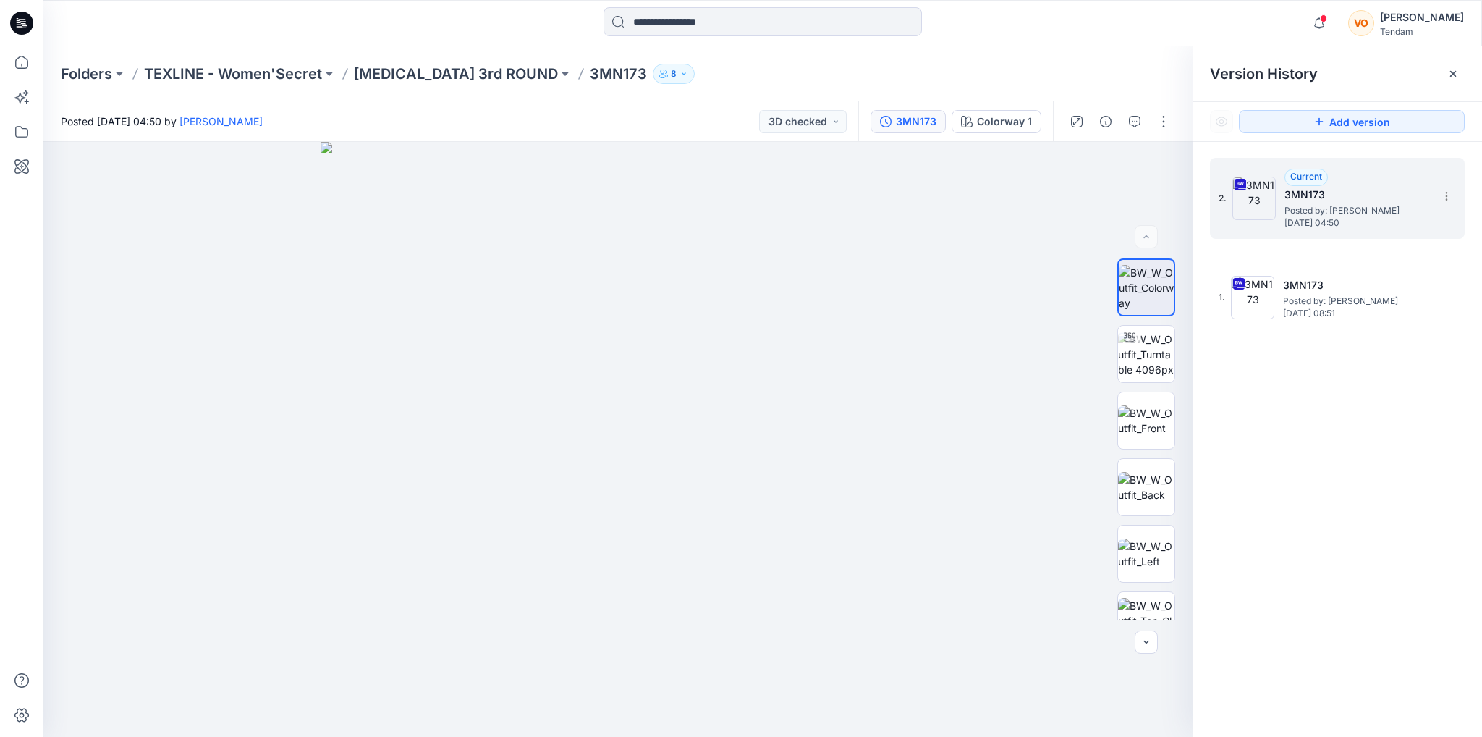
click at [1344, 213] on span "Posted by: [PERSON_NAME]" at bounding box center [1356, 210] width 145 height 14
click at [1373, 184] on div "Current 3MN173 Posted by: Vivian Ong Tuesday, October 07, 2025 04:50" at bounding box center [1356, 198] width 145 height 59
click at [955, 289] on div at bounding box center [617, 439] width 1149 height 595
click at [1385, 213] on span "Posted by: [PERSON_NAME]" at bounding box center [1356, 210] width 145 height 14
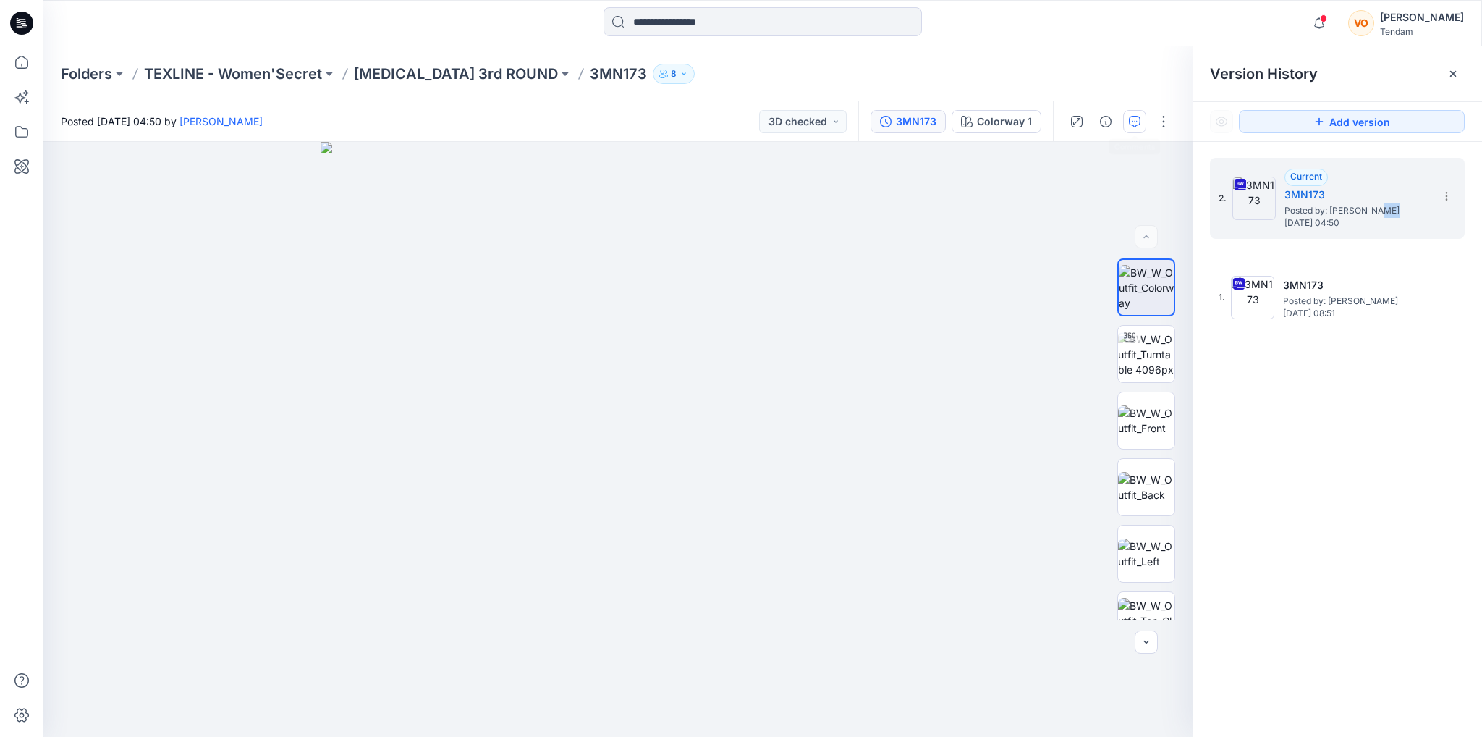
click at [1140, 124] on icon "button" at bounding box center [1135, 122] width 12 height 12
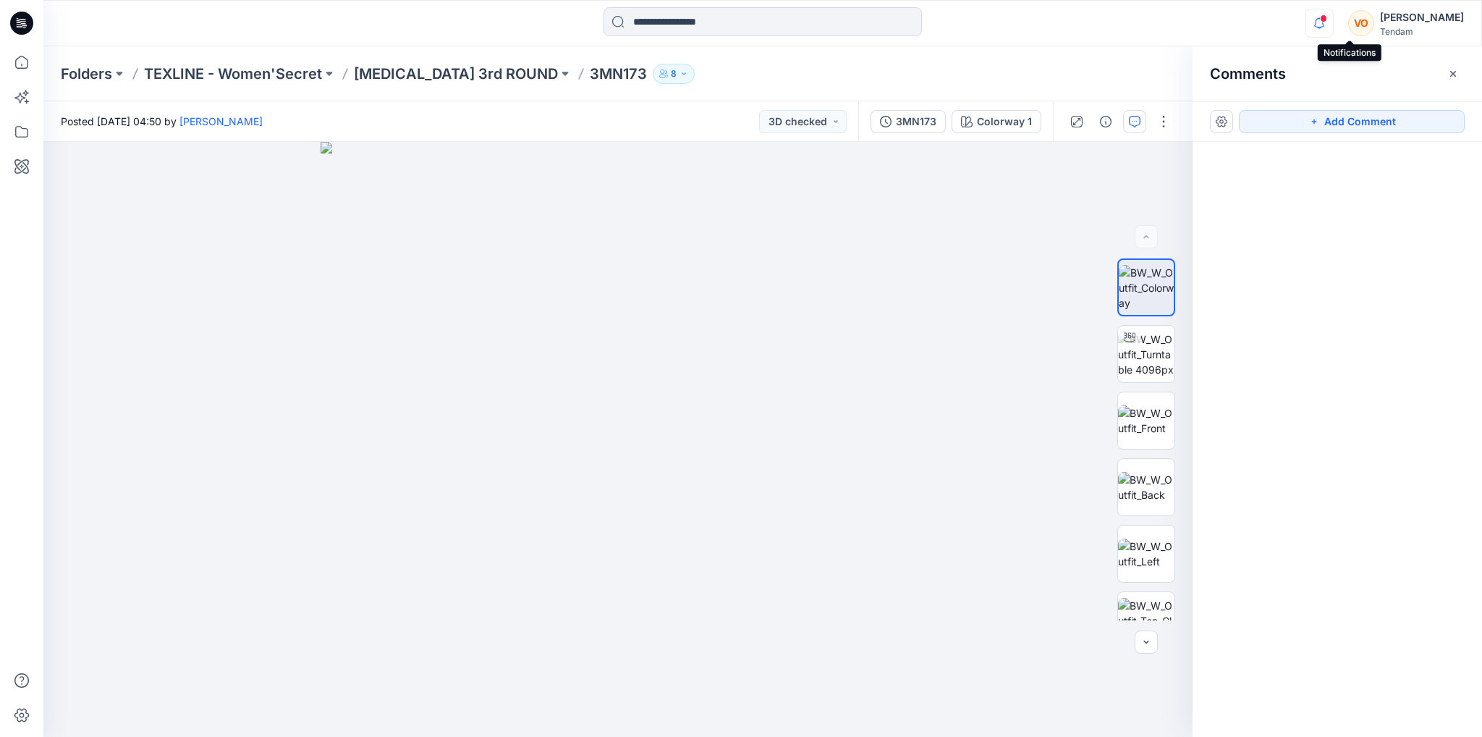
click at [1333, 23] on icon "button" at bounding box center [1318, 23] width 27 height 29
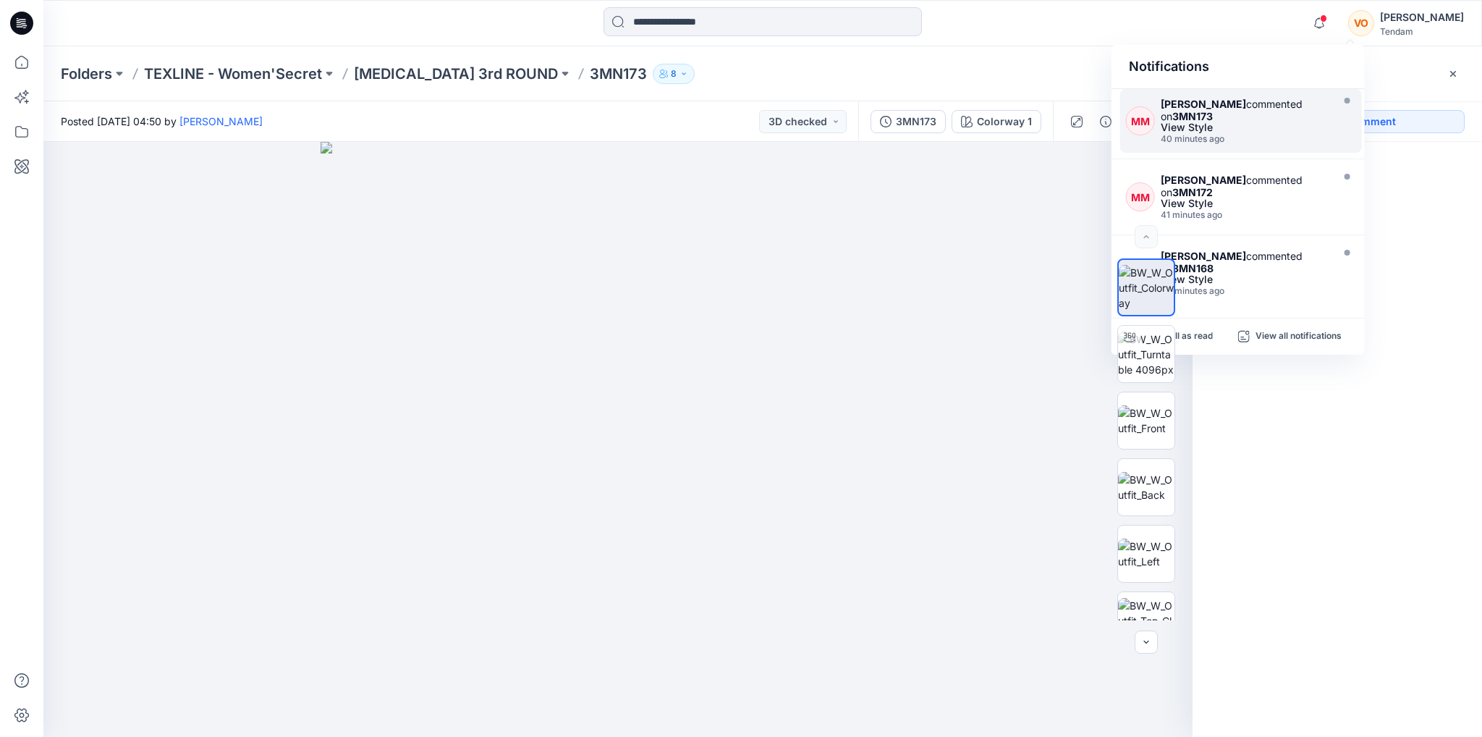
click at [1266, 119] on div "Marta Miquel commented on 3MN173" at bounding box center [1245, 110] width 168 height 25
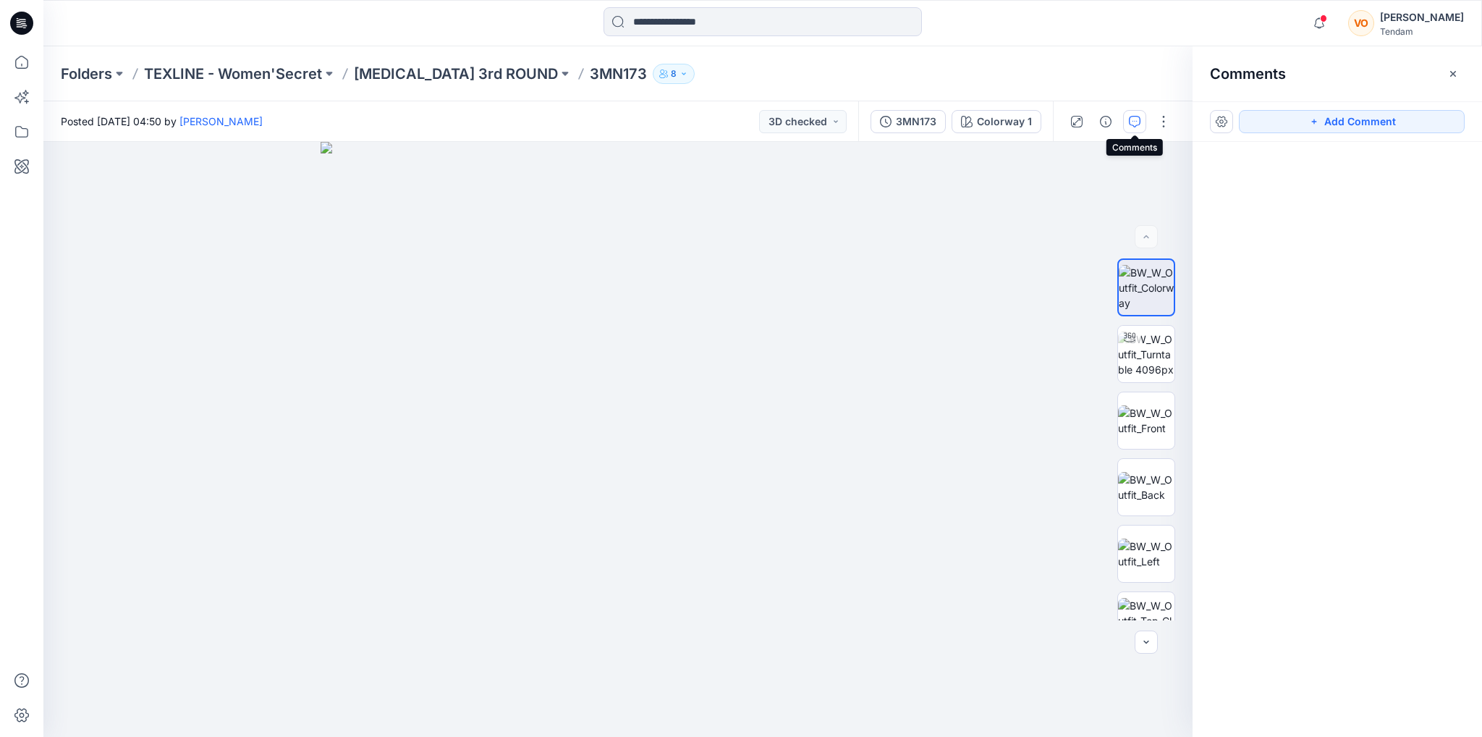
click at [1132, 119] on icon "button" at bounding box center [1135, 122] width 12 height 12
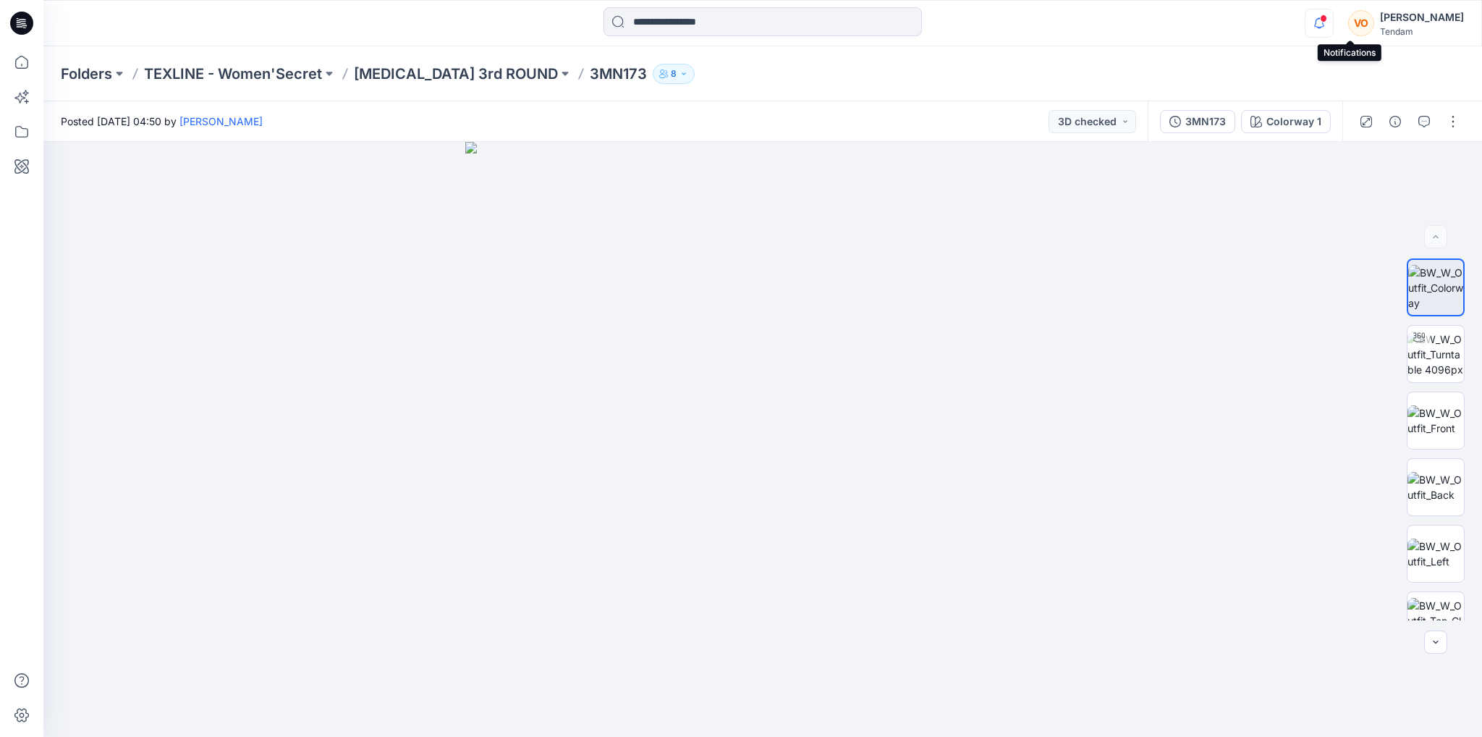
click at [1333, 27] on icon "button" at bounding box center [1318, 23] width 27 height 29
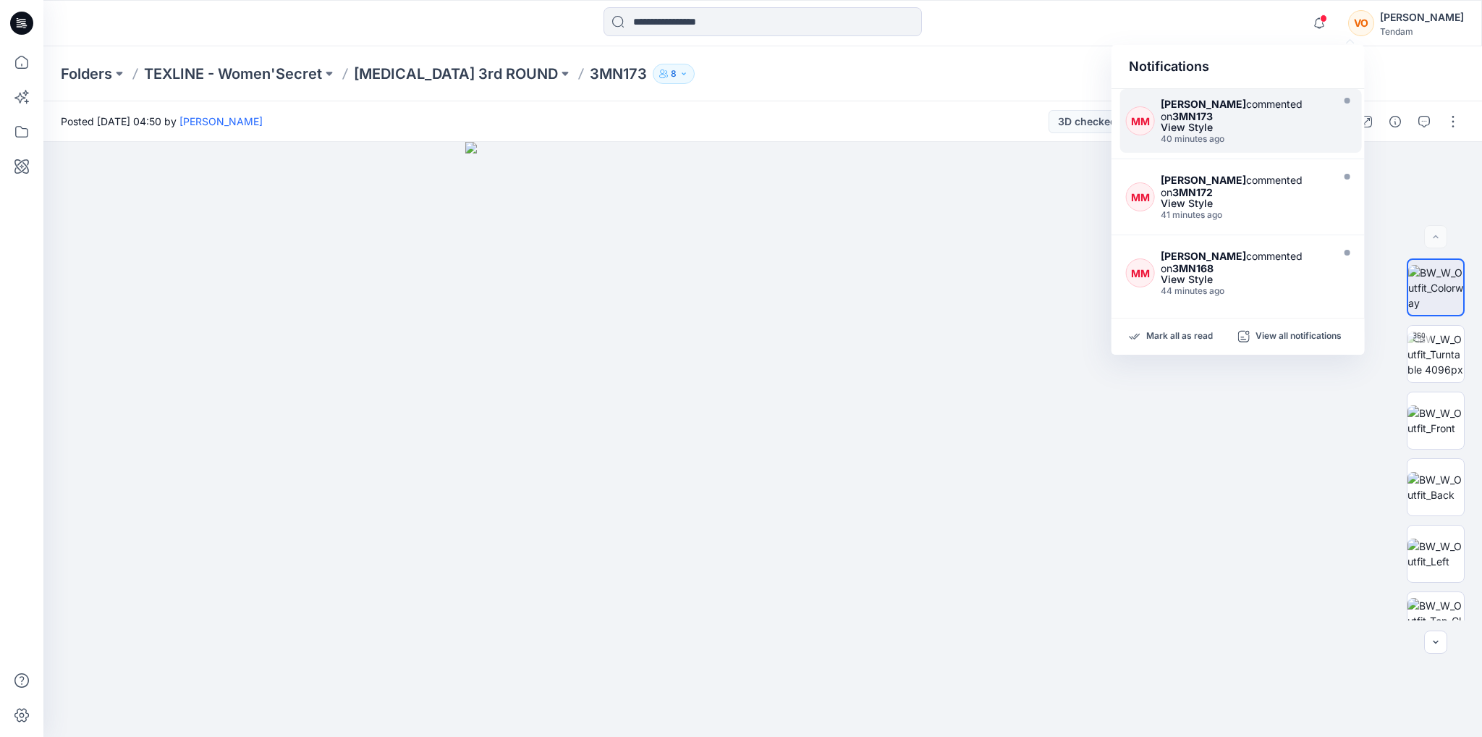
click at [1237, 128] on div "View Style" at bounding box center [1245, 127] width 168 height 10
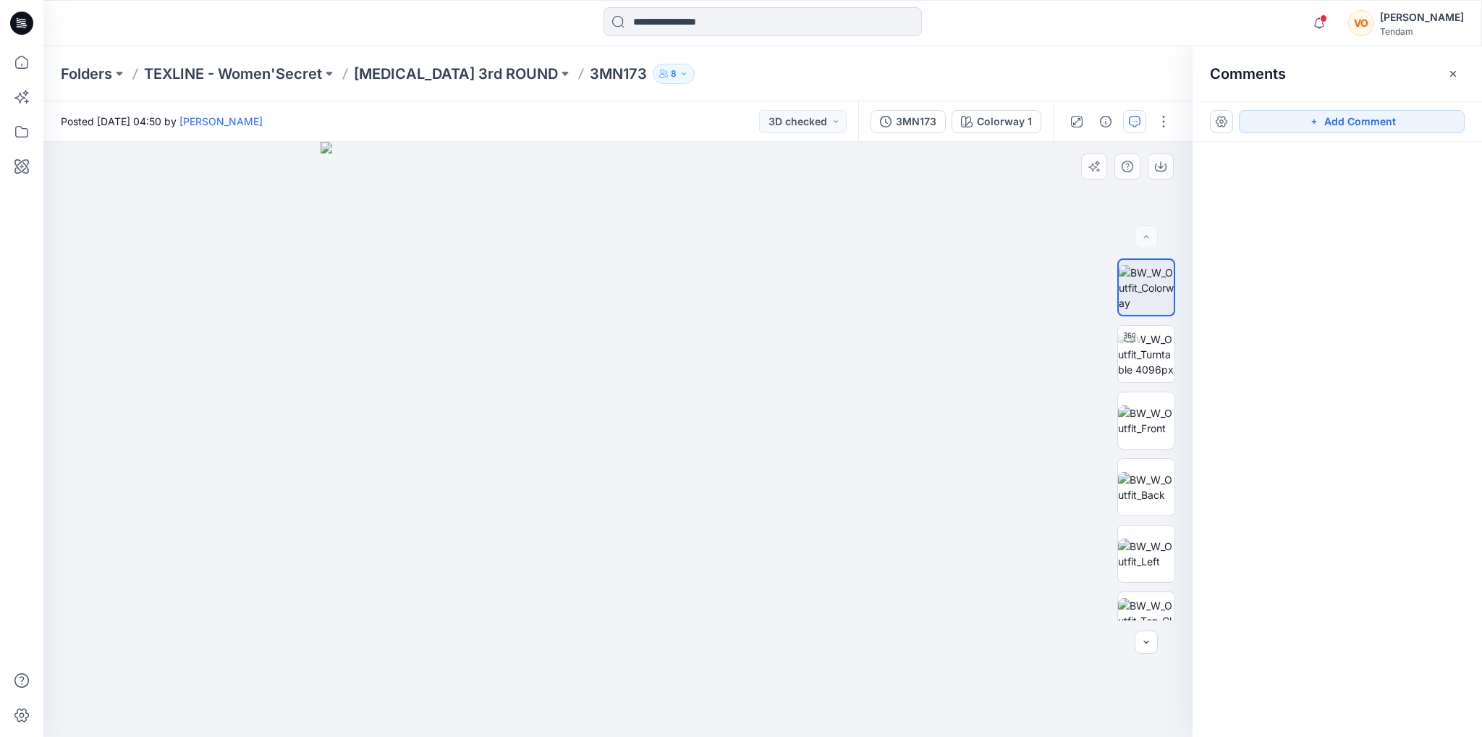
click at [609, 291] on img at bounding box center [618, 439] width 595 height 595
click at [1143, 122] on button "button" at bounding box center [1134, 121] width 23 height 23
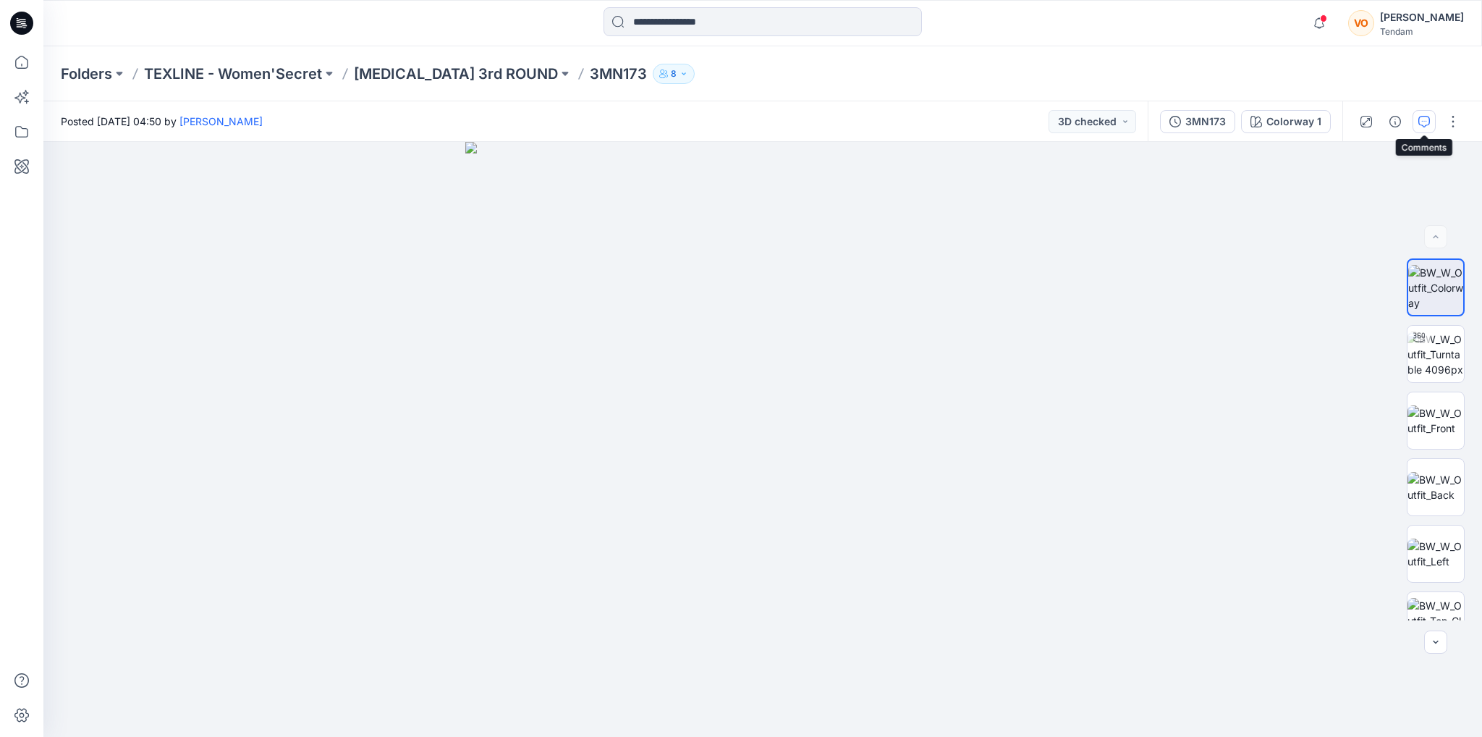
click at [1423, 122] on icon "button" at bounding box center [1424, 122] width 12 height 12
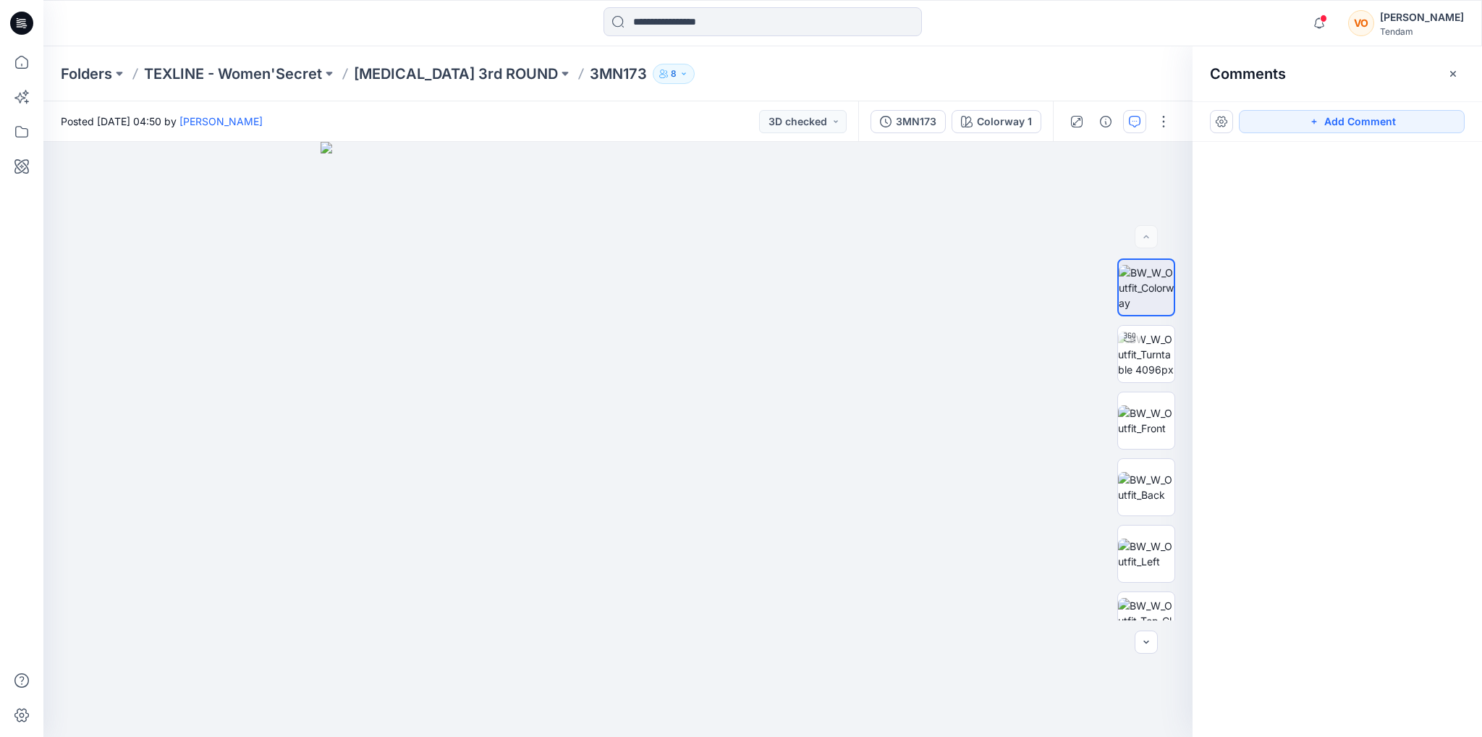
click at [1357, 300] on div at bounding box center [1337, 412] width 289 height 541
click at [1137, 609] on img at bounding box center [1146, 621] width 56 height 46
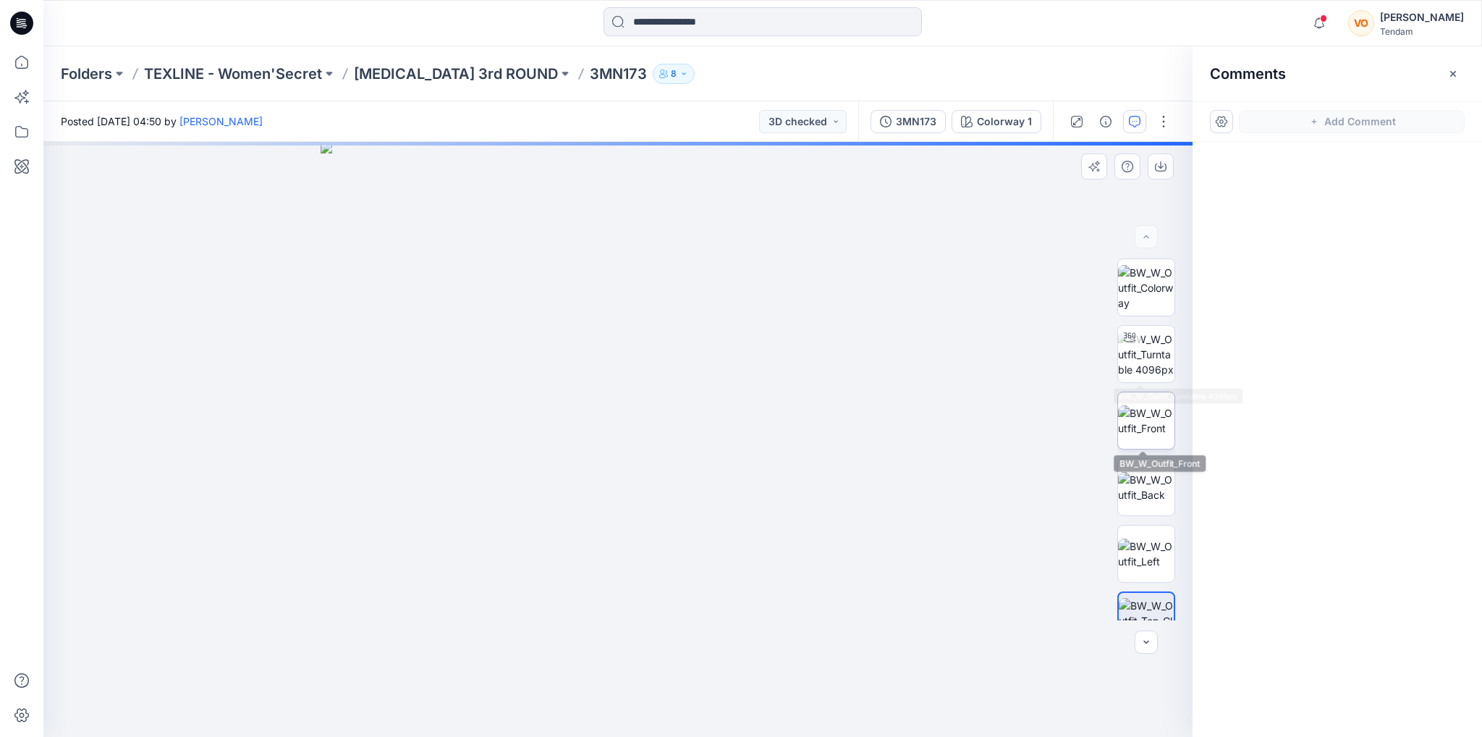
click at [1150, 405] on img at bounding box center [1146, 420] width 56 height 30
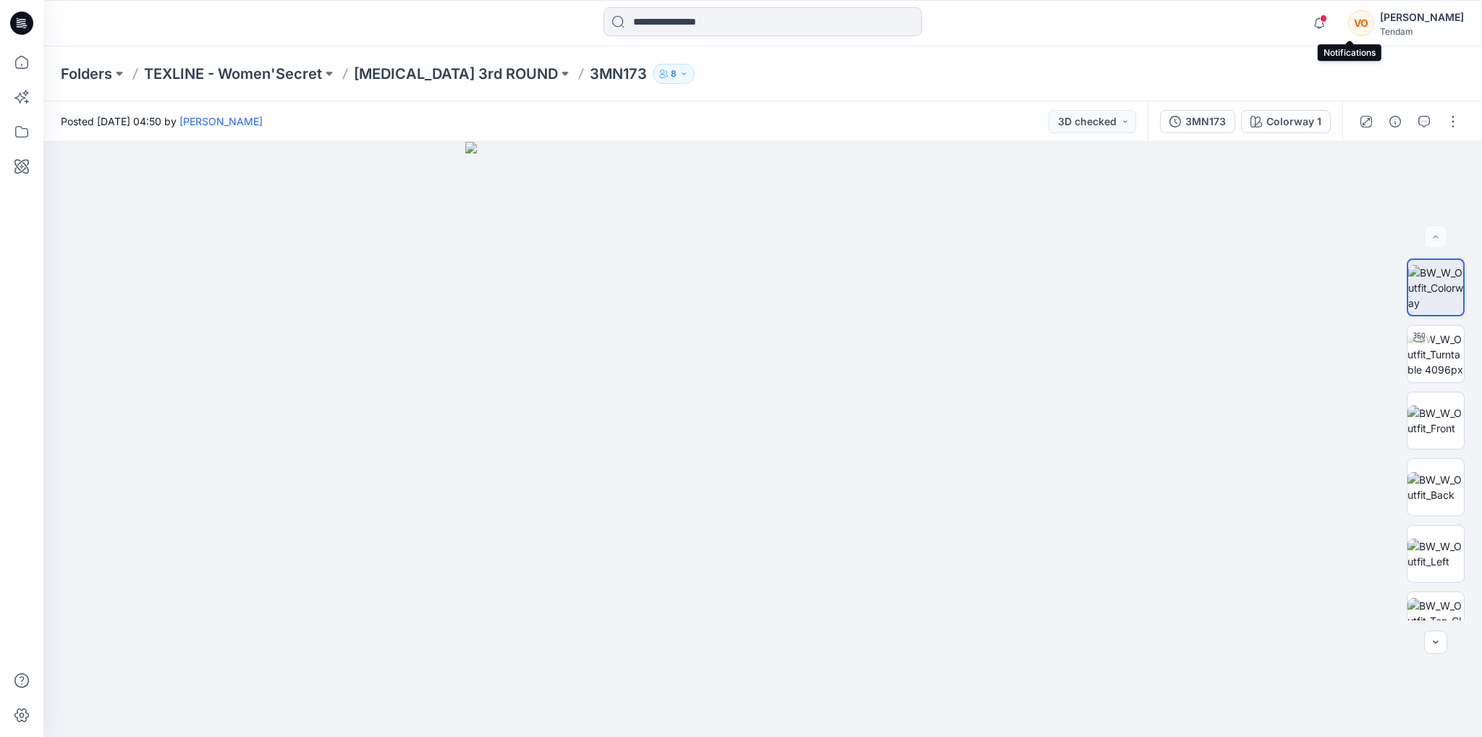
click at [1327, 20] on span at bounding box center [1323, 18] width 7 height 8
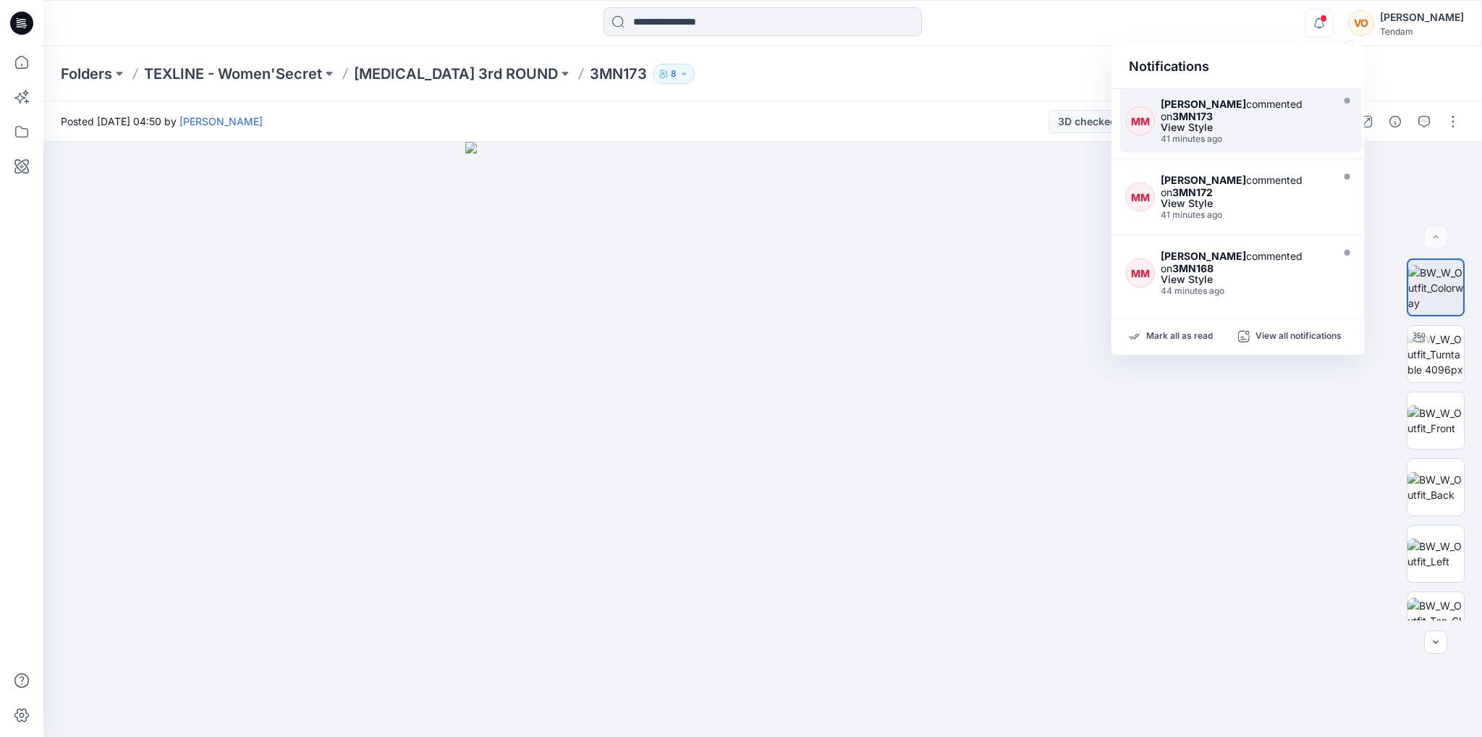
click at [1246, 119] on div "[PERSON_NAME] commented on 3MN173" at bounding box center [1245, 110] width 168 height 25
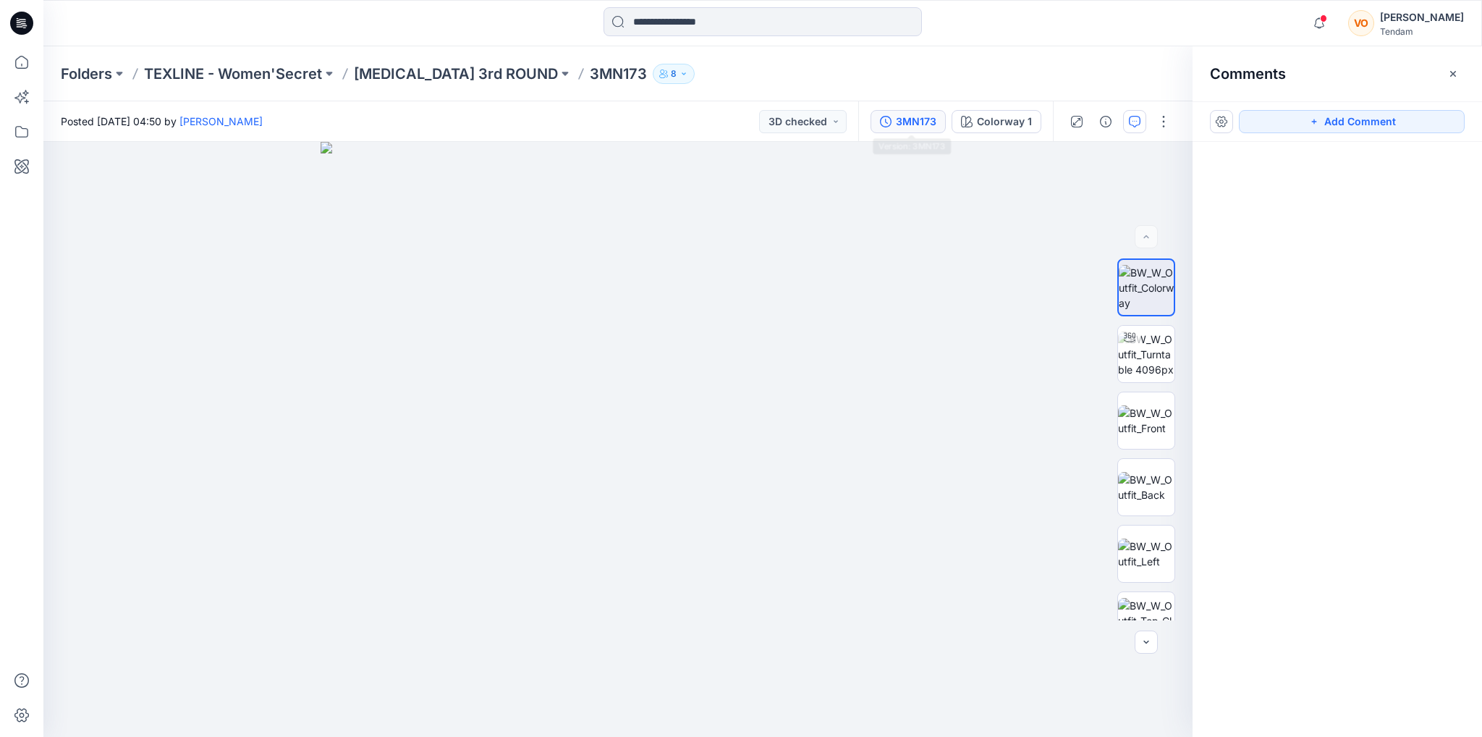
click at [896, 117] on button "3MN173" at bounding box center [908, 121] width 75 height 23
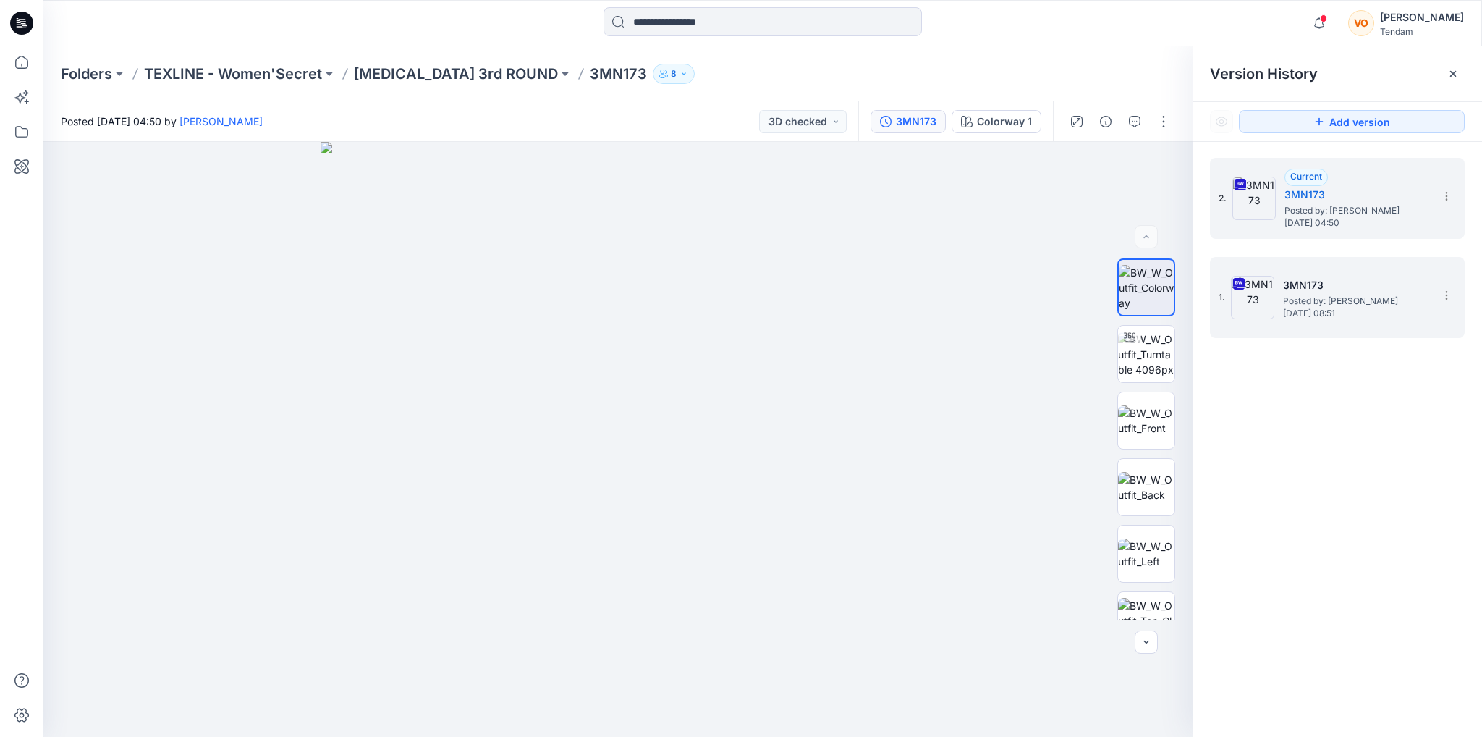
click at [1336, 310] on span "[DATE] 08:51" at bounding box center [1355, 313] width 145 height 10
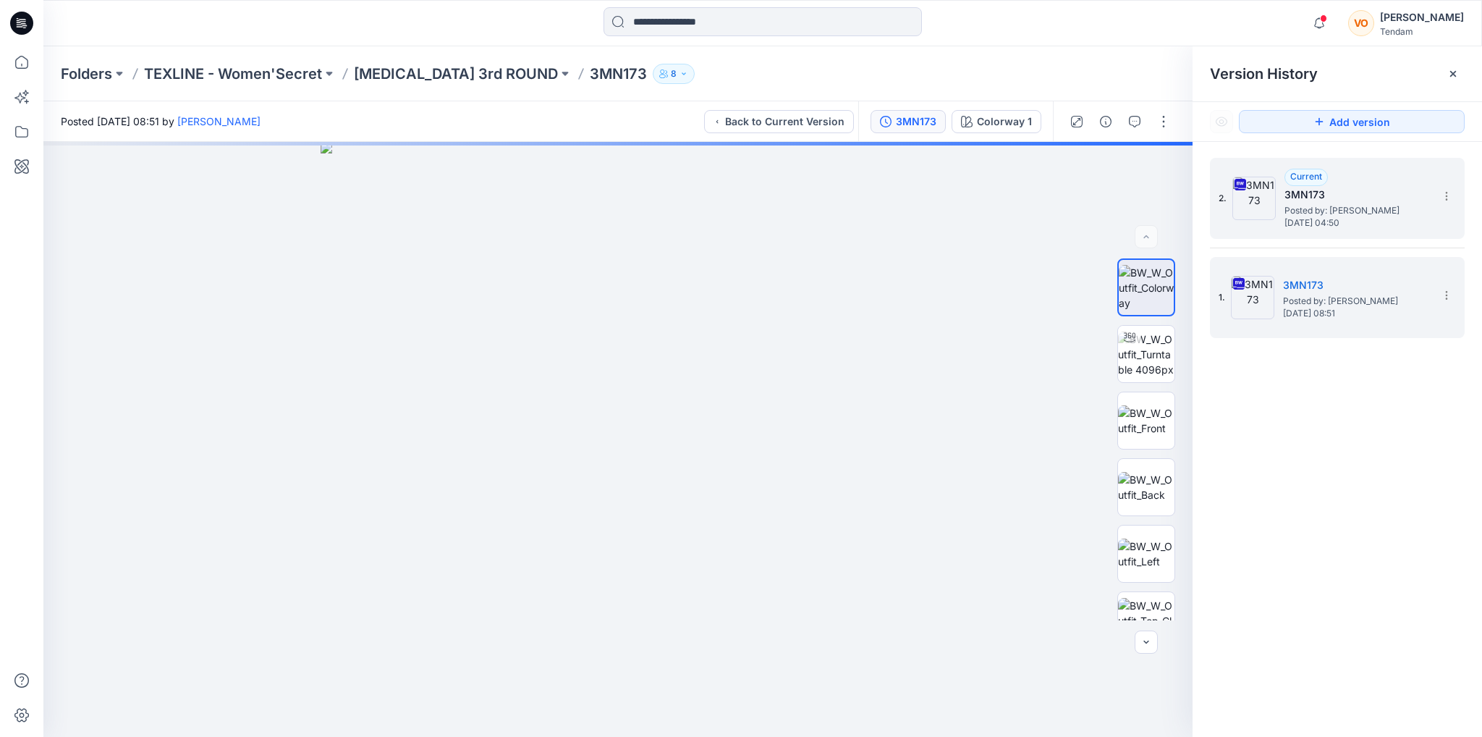
click at [1363, 215] on span "Posted by: [PERSON_NAME]" at bounding box center [1356, 210] width 145 height 14
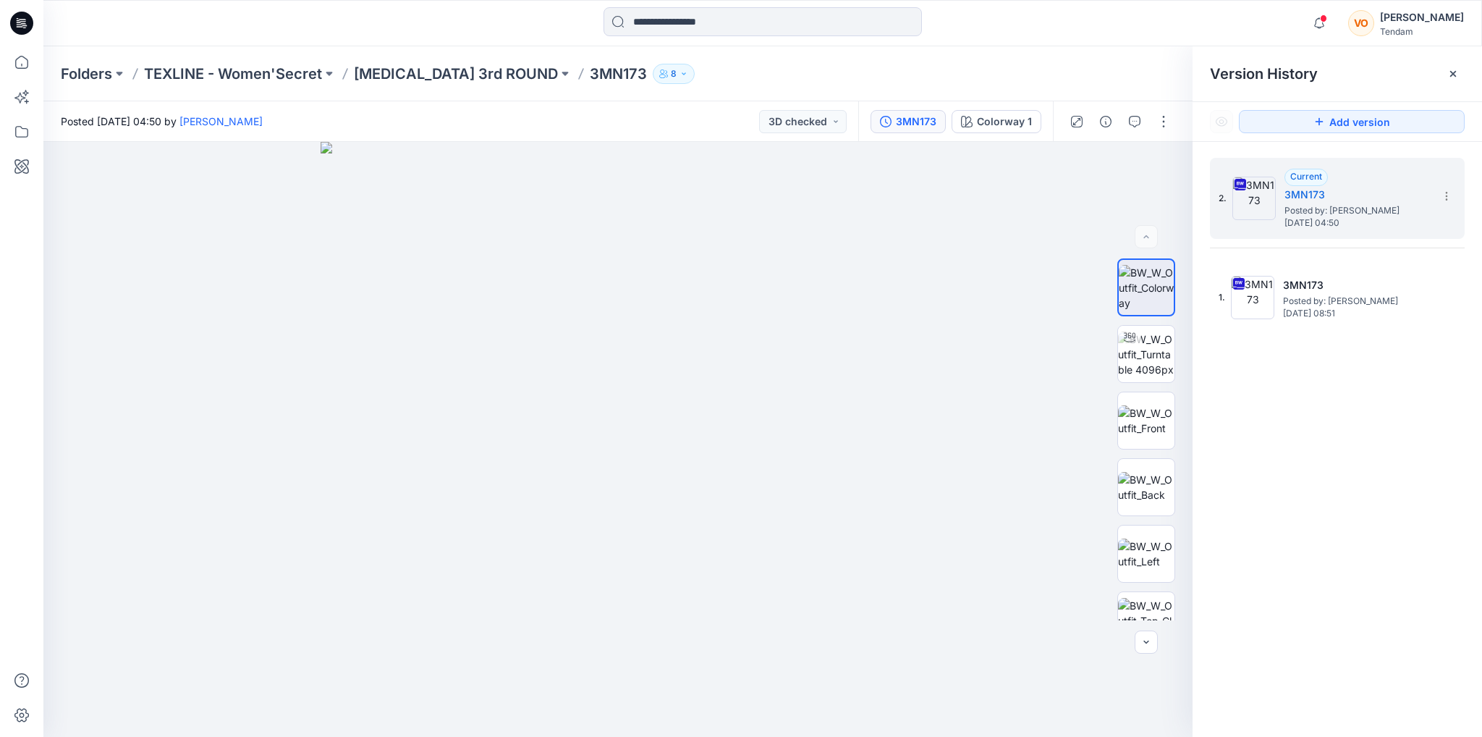
click at [1405, 385] on div "2. Current 3MN173 Posted by: [PERSON_NAME] [DATE] 04:50 1. 3MN173 Posted by: [P…" at bounding box center [1337, 450] width 289 height 616
click at [1143, 418] on img at bounding box center [1146, 420] width 56 height 30
